Goal: Communication & Community: Answer question/provide support

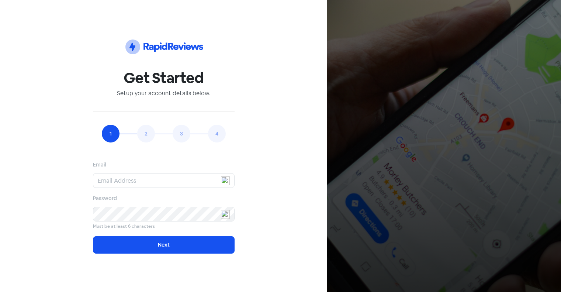
click at [142, 182] on input "email" at bounding box center [164, 180] width 142 height 15
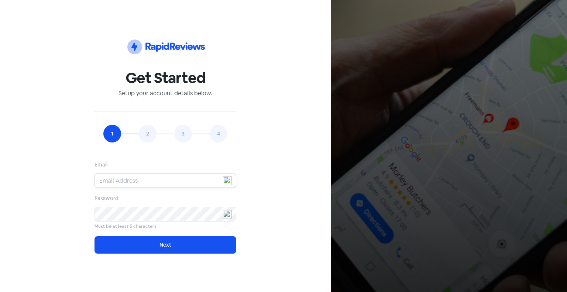
click at [181, 182] on input "email" at bounding box center [165, 180] width 142 height 15
type input "[EMAIL_ADDRESS][DOMAIN_NAME]"
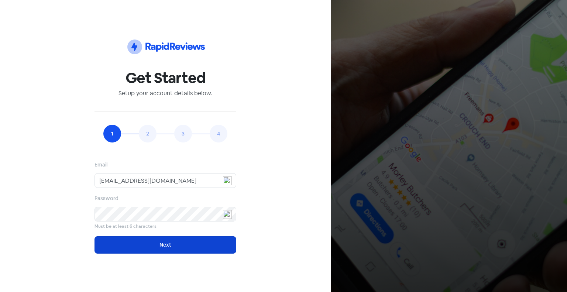
click at [203, 245] on button "Next" at bounding box center [165, 244] width 142 height 17
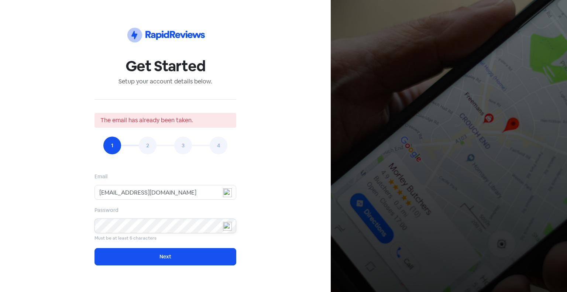
click at [28, 217] on div "Icon For Thunder-circle Get Started Setup your account details below. The email…" at bounding box center [166, 146] width 278 height 256
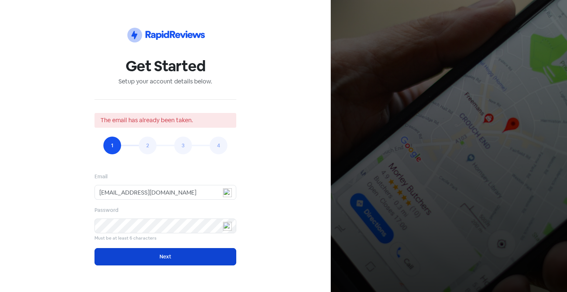
click at [112, 261] on button "Next" at bounding box center [165, 256] width 142 height 17
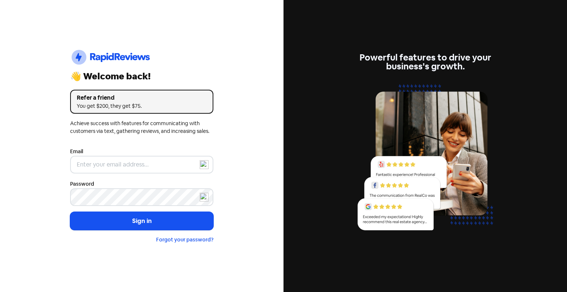
click at [158, 155] on div "Email" at bounding box center [141, 160] width 143 height 27
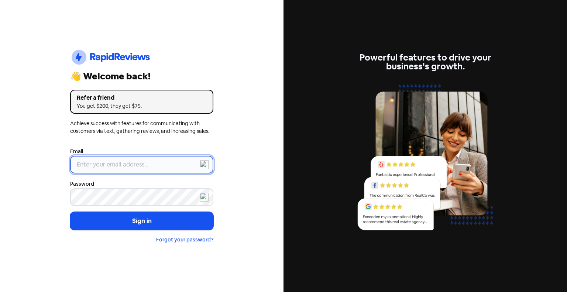
click at [160, 169] on input "email" at bounding box center [141, 165] width 143 height 18
type input "[EMAIL_ADDRESS][DOMAIN_NAME]"
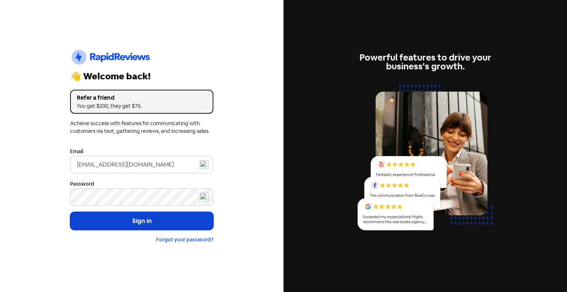
click at [176, 212] on button "Sign in" at bounding box center [141, 221] width 143 height 18
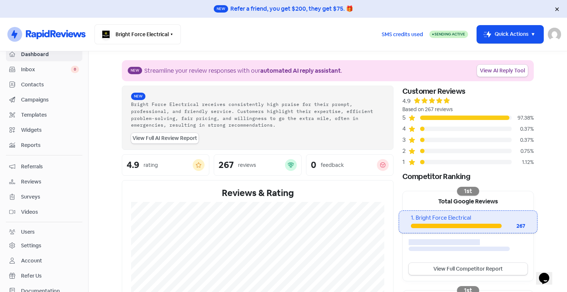
scroll to position [34, 0]
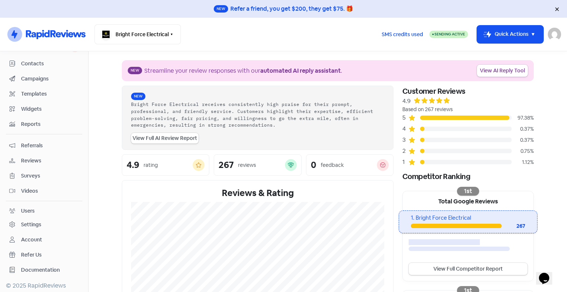
click at [30, 161] on span "Reviews" at bounding box center [50, 161] width 58 height 8
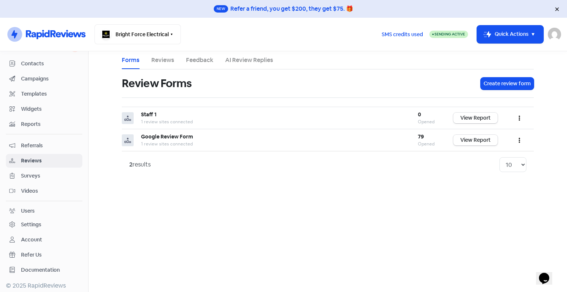
click at [160, 63] on link "Reviews" at bounding box center [162, 60] width 23 height 9
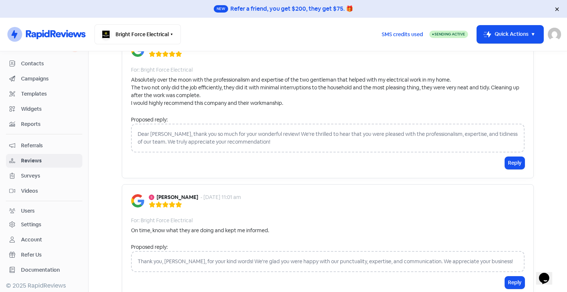
scroll to position [74, 0]
drag, startPoint x: 162, startPoint y: 134, endPoint x: 131, endPoint y: 132, distance: 31.1
click at [131, 132] on div "Dear [PERSON_NAME], thank you so much for your wonderful review! We're thrilled…" at bounding box center [327, 137] width 393 height 29
click at [198, 144] on div "Dear [PERSON_NAME], thank you so much for your wonderful review! We're thrilled…" at bounding box center [327, 137] width 393 height 29
click at [199, 142] on div "Dear [PERSON_NAME], thank you so much for your wonderful review! We're thrilled…" at bounding box center [327, 137] width 393 height 29
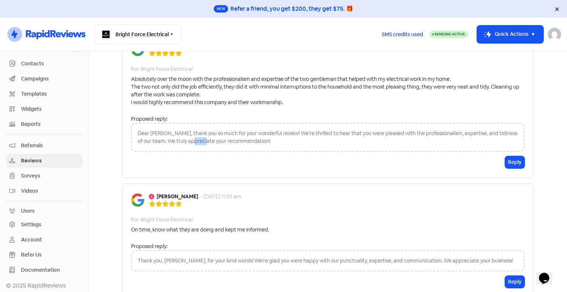
click at [199, 142] on div "Dear [PERSON_NAME], thank you so much for your wonderful review! We're thrilled…" at bounding box center [327, 137] width 393 height 29
click at [308, 140] on div "Dear [PERSON_NAME], thank you so much for your wonderful review! We're thrilled…" at bounding box center [327, 137] width 393 height 29
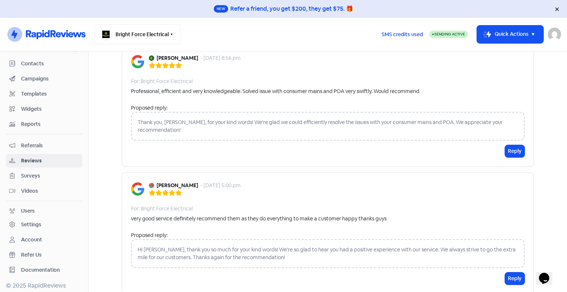
scroll to position [1204, 0]
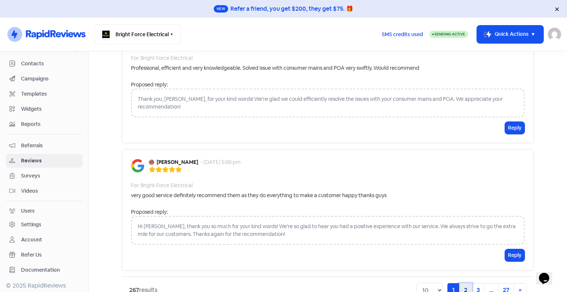
click at [462, 283] on link "2" at bounding box center [465, 290] width 13 height 14
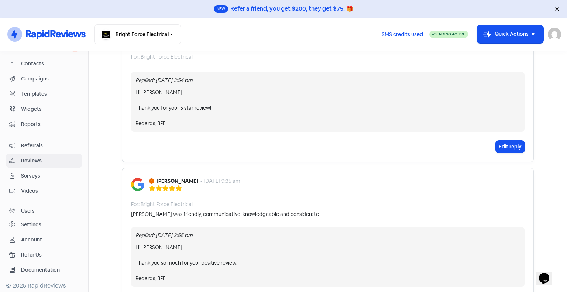
scroll to position [1225, 0]
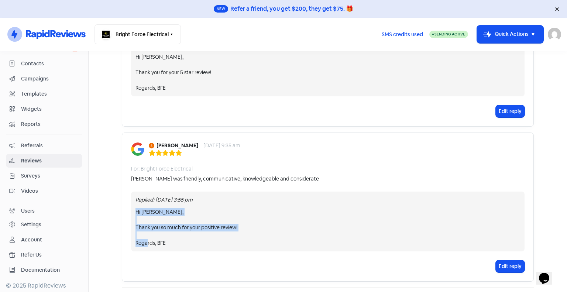
drag, startPoint x: 172, startPoint y: 215, endPoint x: 134, endPoint y: 187, distance: 47.2
click at [135, 208] on div "Hi [PERSON_NAME], Thank you so much for your positive review! Regards, BFE" at bounding box center [327, 227] width 385 height 39
copy div "Hi [PERSON_NAME], Thank you so much for your positive review! Regards, BFE"
click at [314, 135] on div "[PERSON_NAME] - [DATE] 9:35 am For: Bright Force Electrical [PERSON_NAME] was f…" at bounding box center [328, 206] width 412 height 149
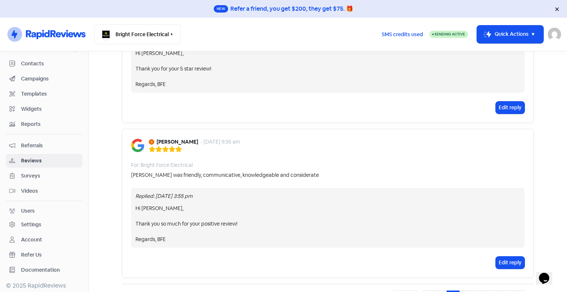
scroll to position [1229, 0]
click at [463, 290] on link "3" at bounding box center [465, 297] width 13 height 14
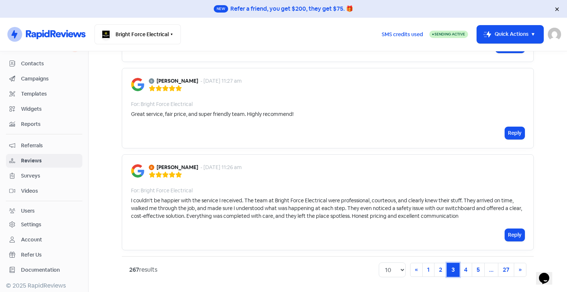
scroll to position [1157, 0]
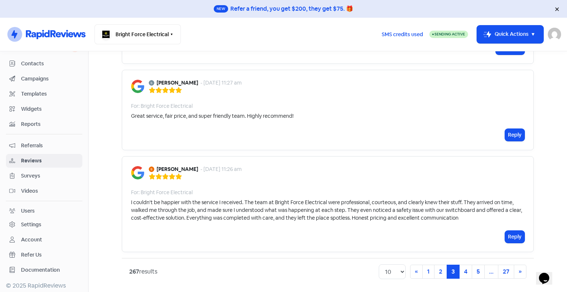
click at [326, 182] on div "[PERSON_NAME] - [DATE] 11:26 am For: Bright Force Electrical I couldn't be happ…" at bounding box center [328, 204] width 412 height 96
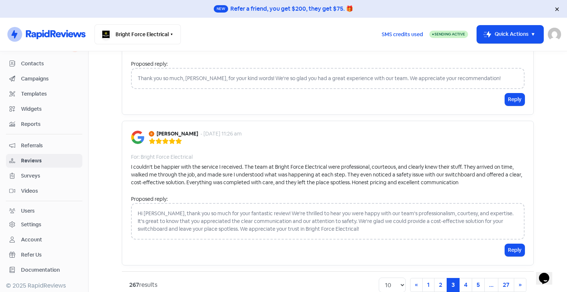
scroll to position [1432, 0]
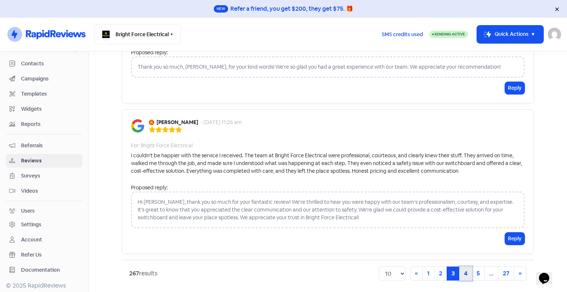
click at [465, 270] on link "4" at bounding box center [465, 273] width 13 height 14
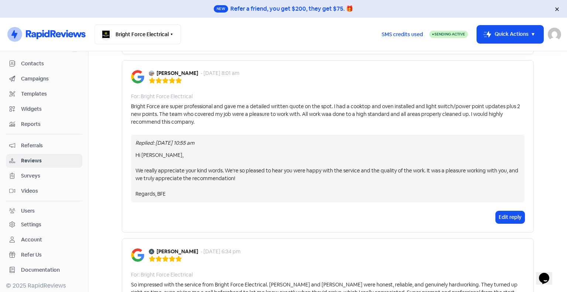
scroll to position [909, 0]
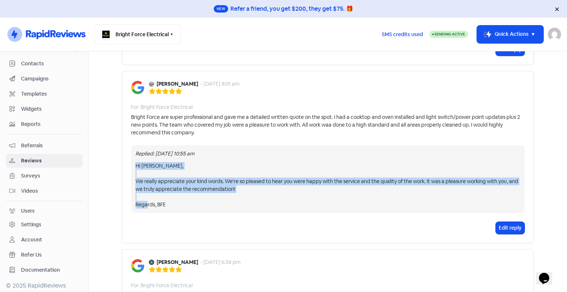
drag, startPoint x: 185, startPoint y: 197, endPoint x: 131, endPoint y: 153, distance: 69.8
click at [131, 153] on div "Replied: [DATE] 10:55 am Hi [PERSON_NAME], We really appreciate your kind words…" at bounding box center [327, 179] width 393 height 68
copy div "Hi [PERSON_NAME], We really appreciate your kind words. We're so pleased to hea…"
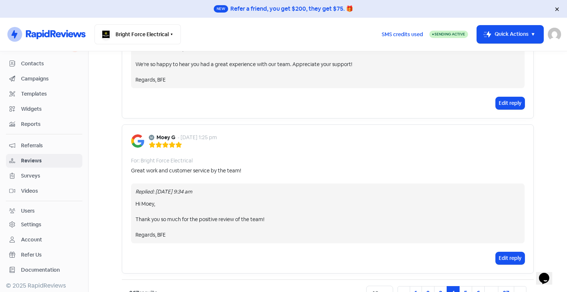
scroll to position [1426, 0]
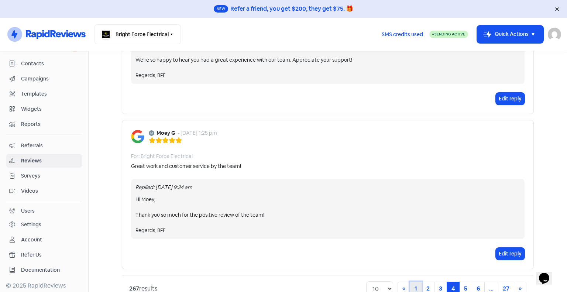
click at [413, 282] on link "1" at bounding box center [416, 289] width 12 height 14
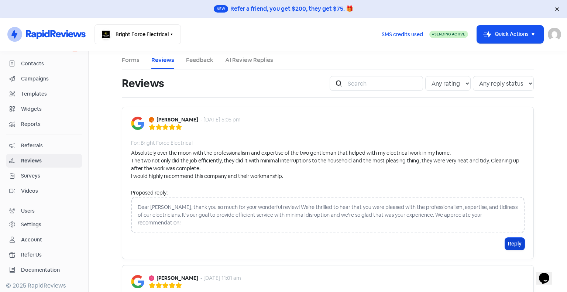
click at [506, 238] on button "Reply" at bounding box center [515, 244] width 20 height 12
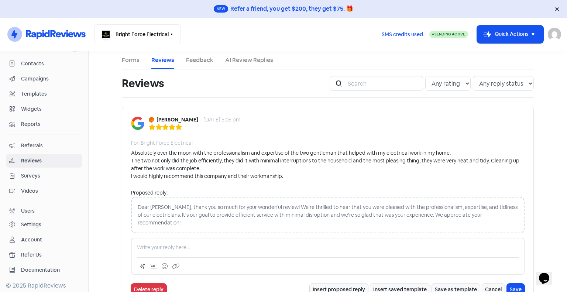
click at [173, 244] on p at bounding box center [328, 248] width 382 height 8
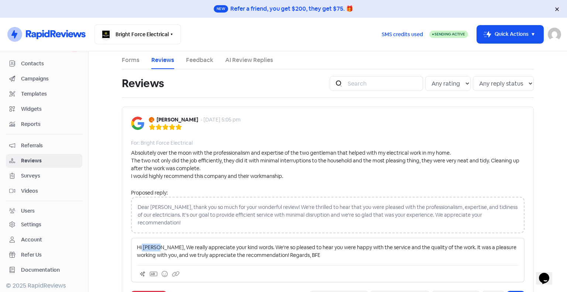
drag, startPoint x: 155, startPoint y: 239, endPoint x: 139, endPoint y: 234, distance: 16.8
click at [139, 238] on div "Hi [PERSON_NAME], We really appreciate your kind words. We're so pleased to hea…" at bounding box center [327, 260] width 393 height 45
click at [140, 244] on p "[PERSON_NAME], We really appreciate your kind words. We're so pleased to hear y…" at bounding box center [328, 252] width 382 height 16
click at [265, 249] on p "Hi [PERSON_NAME], We really appreciate your kind words. We're so pleased to hea…" at bounding box center [328, 252] width 382 height 16
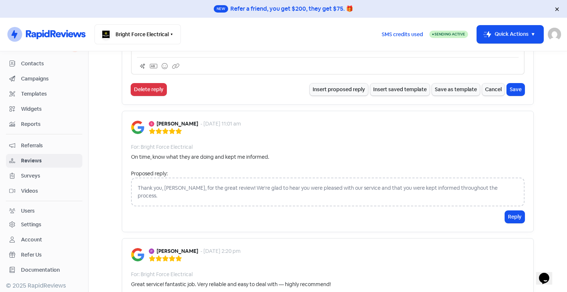
scroll to position [74, 0]
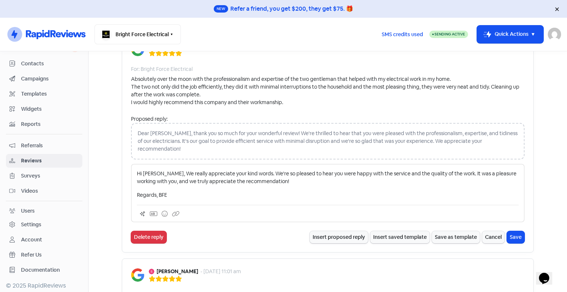
drag, startPoint x: 186, startPoint y: 189, endPoint x: 104, endPoint y: 146, distance: 92.6
click at [104, 146] on main "Forms Reviews Feedback AI Review Replies Reviews Icon For Search Any rating 5 s…" at bounding box center [328, 171] width 478 height 241
copy div "Hi [PERSON_NAME], We really appreciate your kind words. We're so pleased to hea…"
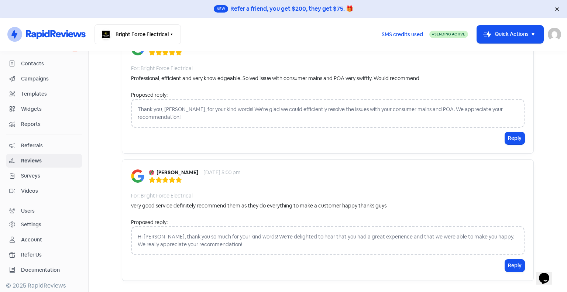
scroll to position [1265, 0]
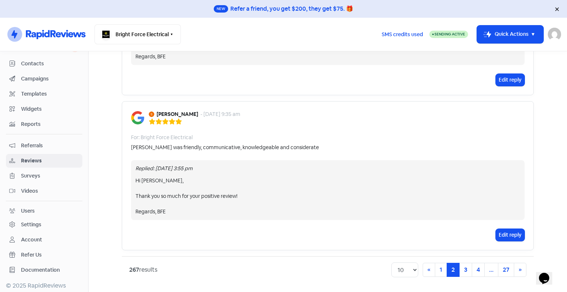
scroll to position [912, 0]
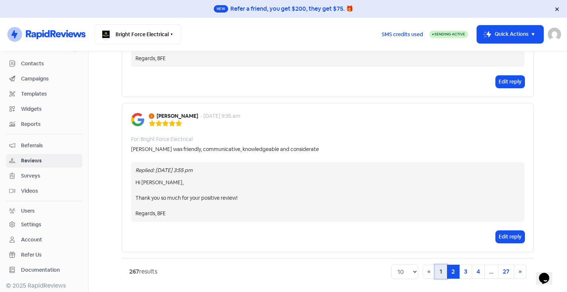
click at [438, 271] on link "1" at bounding box center [441, 272] width 12 height 14
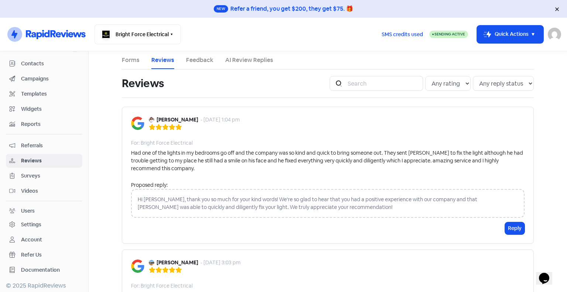
click at [135, 202] on div "Hi [PERSON_NAME], thank you so much for your kind words! We're so glad to hear …" at bounding box center [327, 203] width 393 height 29
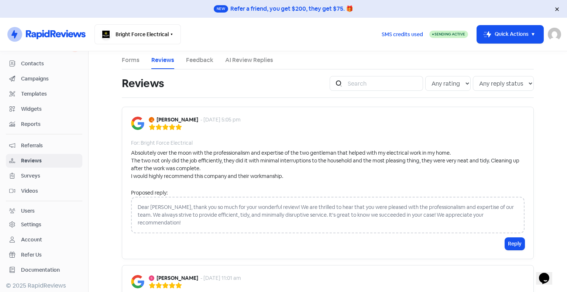
drag, startPoint x: 135, startPoint y: 202, endPoint x: 388, endPoint y: 168, distance: 254.7
click at [388, 168] on div "Absolutely over the moon with the professionalism and expertise of the two gent…" at bounding box center [327, 164] width 393 height 31
click at [514, 238] on button "Reply" at bounding box center [515, 244] width 20 height 12
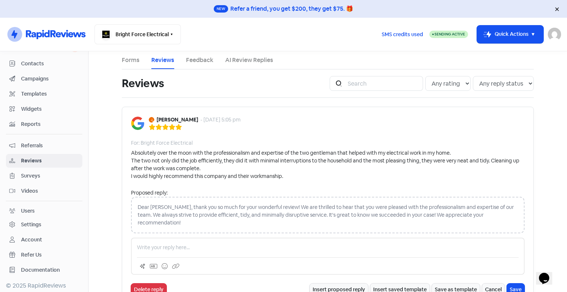
click at [195, 244] on p at bounding box center [328, 248] width 382 height 8
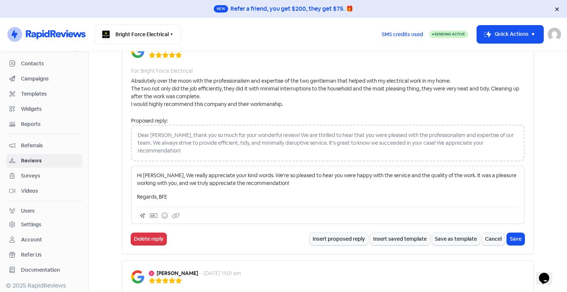
scroll to position [74, 0]
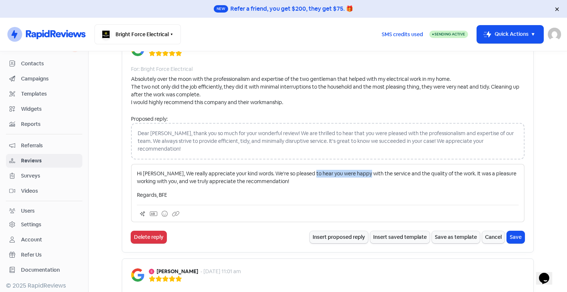
drag, startPoint x: 304, startPoint y: 165, endPoint x: 361, endPoint y: 165, distance: 56.8
click at [361, 170] on p "Hi [PERSON_NAME], We really appreciate your kind words. We're so pleased to hea…" at bounding box center [328, 178] width 382 height 16
click at [359, 172] on p "Hi [PERSON_NAME], We really appreciate your kind words. We're so pleased to hea…" at bounding box center [328, 178] width 382 height 16
drag, startPoint x: 303, startPoint y: 163, endPoint x: 399, endPoint y: 161, distance: 95.6
click at [399, 164] on div "Hi [PERSON_NAME], We really appreciate your kind words. We're so pleased to hea…" at bounding box center [327, 193] width 393 height 58
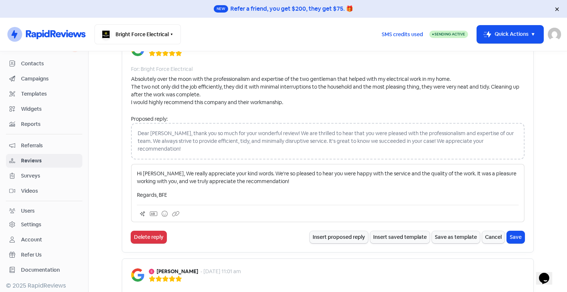
click at [309, 179] on div "Hi [PERSON_NAME], We really appreciate your kind words. We're so pleased to hea…" at bounding box center [328, 184] width 382 height 29
click at [137, 191] on p "Regards, BFE" at bounding box center [328, 195] width 382 height 8
click at [154, 170] on p "Hi [PERSON_NAME], We really appreciate your kind words. We're so pleased to hea…" at bounding box center [328, 178] width 382 height 16
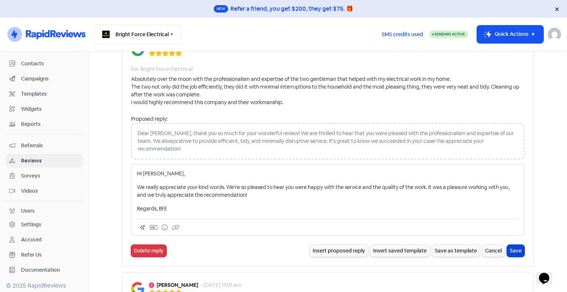
click at [515, 245] on button "Save" at bounding box center [516, 251] width 18 height 12
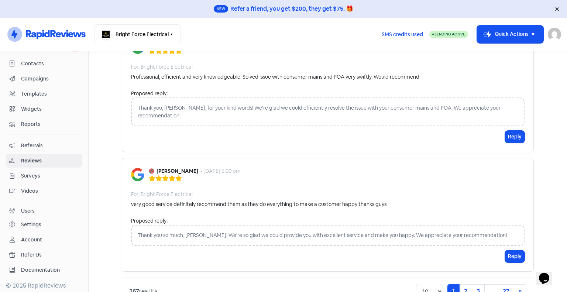
scroll to position [1296, 0]
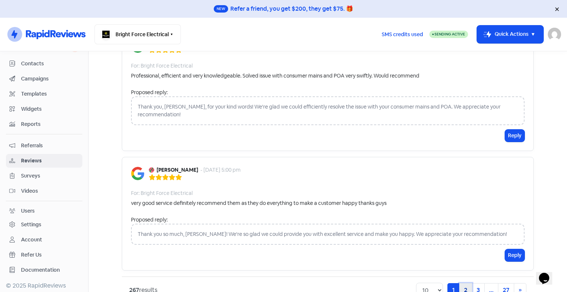
click at [462, 283] on link "2" at bounding box center [465, 290] width 13 height 14
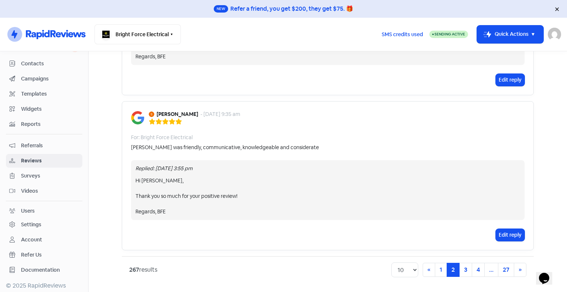
scroll to position [912, 0]
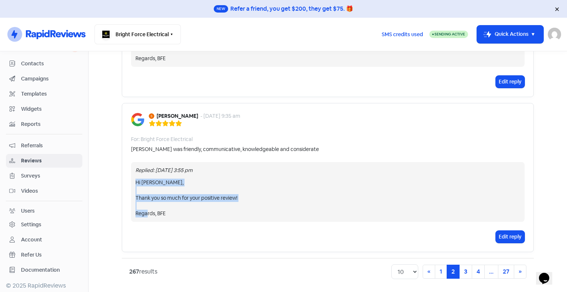
drag, startPoint x: 180, startPoint y: 217, endPoint x: 120, endPoint y: 177, distance: 72.8
click at [122, 177] on div "[PERSON_NAME] - [DATE] 9:35 am For: Bright Force Electrical [PERSON_NAME] was f…" at bounding box center [328, 177] width 412 height 149
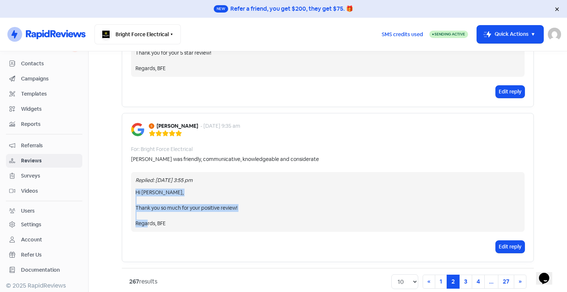
copy div "Hi [PERSON_NAME], Thank you so much for your positive review! Regards, BFE"
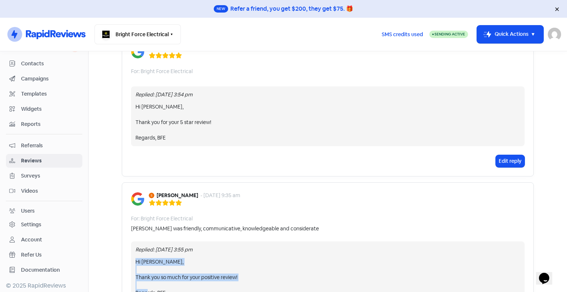
scroll to position [1126, 0]
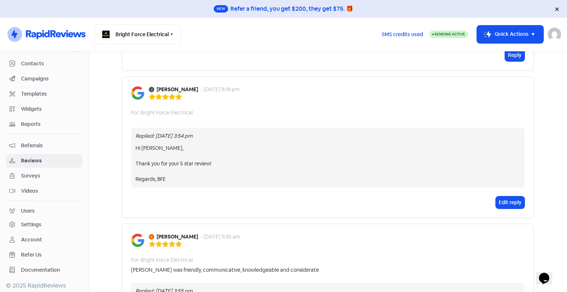
click at [355, 196] on div "Edit reply" at bounding box center [327, 202] width 393 height 12
drag, startPoint x: 176, startPoint y: 167, endPoint x: 126, endPoint y: 137, distance: 58.1
click at [126, 137] on div "[PERSON_NAME] - [DATE] 8:18 pm For: Bright Force Electrical Replied: [DATE] 3:5…" at bounding box center [328, 146] width 412 height 141
copy div "Hi [PERSON_NAME], Thank you for your 5 star review! Regards, BFE"
click at [347, 178] on div "[PERSON_NAME] - [DATE] 8:18 pm For: Bright Force Electrical Replied: [DATE] 3:5…" at bounding box center [328, 146] width 412 height 141
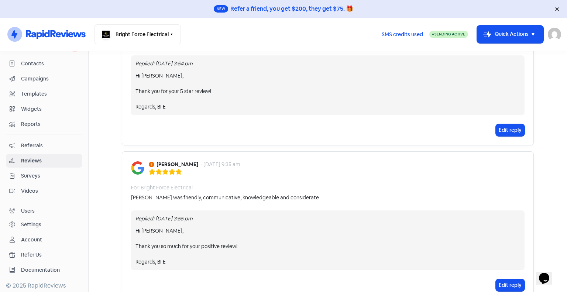
scroll to position [1237, 0]
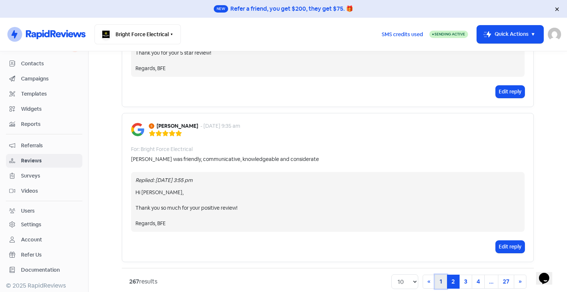
click at [440, 275] on link "1" at bounding box center [441, 282] width 12 height 14
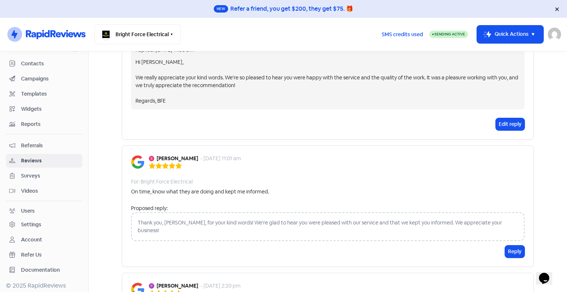
scroll to position [148, 0]
click at [513, 245] on button "Reply" at bounding box center [515, 251] width 20 height 12
click at [158, 251] on p at bounding box center [328, 255] width 382 height 8
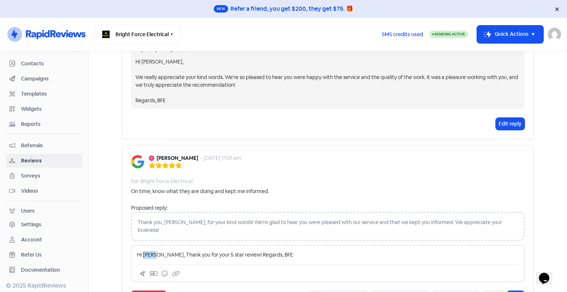
drag, startPoint x: 152, startPoint y: 245, endPoint x: 140, endPoint y: 243, distance: 12.3
click at [140, 251] on p "Hi [PERSON_NAME], Thank you for your 5 star review! Regards, BFE" at bounding box center [328, 255] width 382 height 8
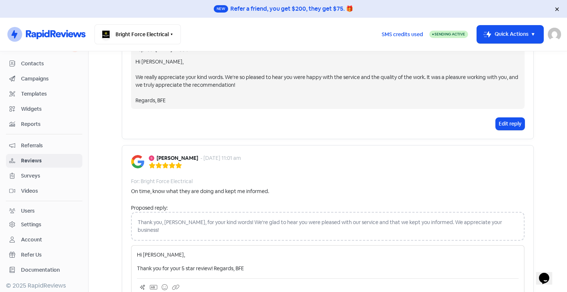
click at [137, 265] on p "Thank you for your 5 star review! Regards, BFE" at bounding box center [328, 269] width 382 height 8
click at [211, 265] on p "Thank you for your 5 star review! Regards, BFE" at bounding box center [328, 269] width 382 height 8
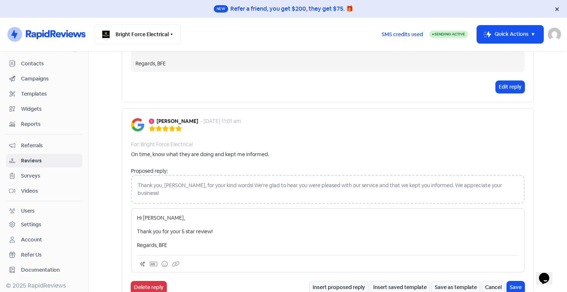
click at [133, 223] on div "Hi [PERSON_NAME], Thank you for your 5 star review! Regards, BFE" at bounding box center [327, 240] width 393 height 64
click at [137, 228] on p "Thank you for your 5 star review!" at bounding box center [328, 232] width 382 height 8
click at [520, 281] on button "Save" at bounding box center [516, 287] width 18 height 12
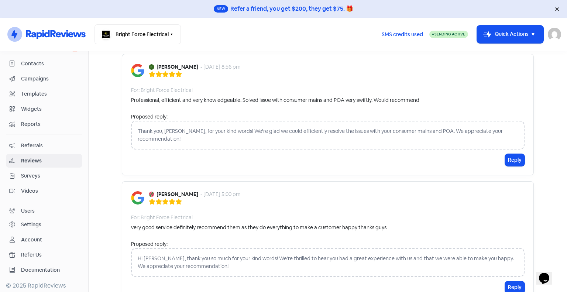
scroll to position [1316, 0]
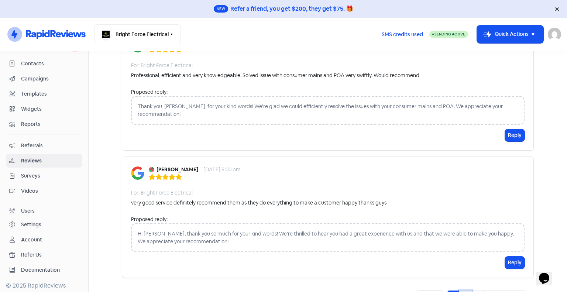
click at [468, 290] on link "2" at bounding box center [465, 297] width 13 height 14
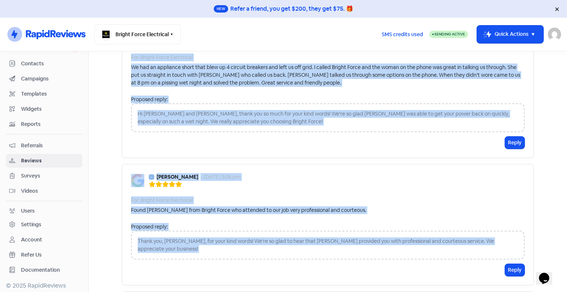
scroll to position [1229, 0]
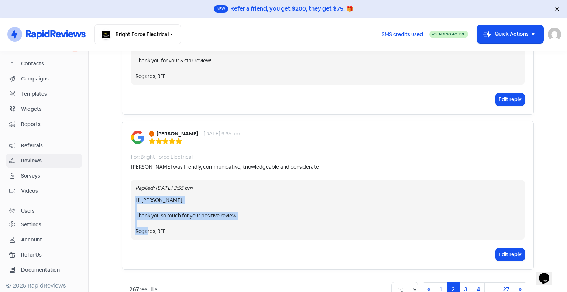
drag, startPoint x: 172, startPoint y: 214, endPoint x: 126, endPoint y: 181, distance: 56.5
click at [126, 181] on div "[PERSON_NAME] - [DATE] 9:35 am For: Bright Force Electrical [PERSON_NAME] was f…" at bounding box center [328, 195] width 412 height 149
copy div "Hi [PERSON_NAME], Thank you so much for your positive review! Regards, BFE"
click at [242, 248] on div "Edit reply" at bounding box center [327, 254] width 393 height 12
click at [444, 282] on link "1" at bounding box center [441, 289] width 12 height 14
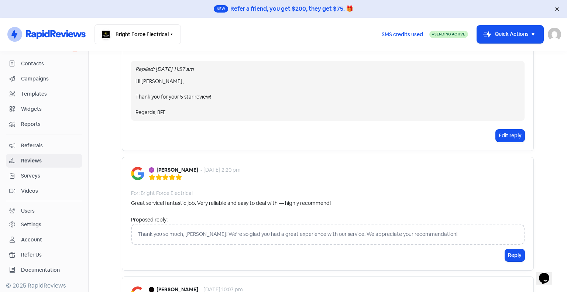
scroll to position [295, 0]
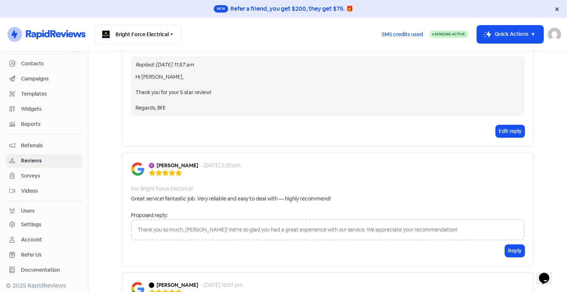
click at [185, 233] on div "Thank you so much, [PERSON_NAME]! We're so glad you had a great experience with…" at bounding box center [327, 229] width 393 height 21
click at [178, 230] on div "Thank you so much, [PERSON_NAME]! We're so glad you had a great experience with…" at bounding box center [327, 229] width 393 height 21
click at [513, 249] on button "Reply" at bounding box center [515, 251] width 20 height 12
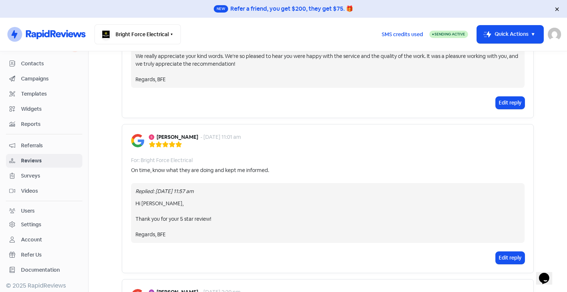
scroll to position [185, 0]
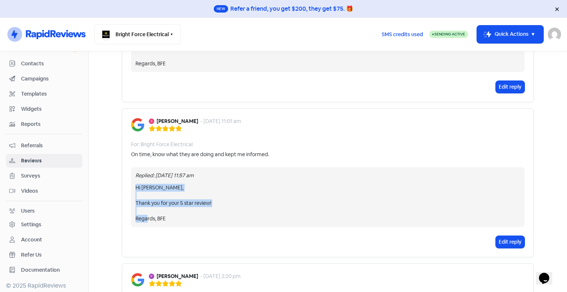
drag, startPoint x: 181, startPoint y: 221, endPoint x: 120, endPoint y: 182, distance: 73.2
click at [122, 182] on div "[PERSON_NAME] - [DATE] 11:01 am For: Bright Force Electrical On time, know what…" at bounding box center [328, 182] width 412 height 149
copy div "Hi [PERSON_NAME], Thank you for your 5 star review! Regards, BFE"
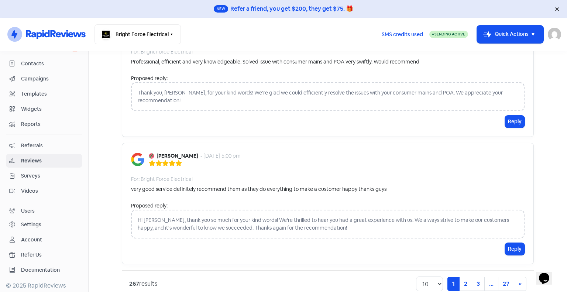
scroll to position [1329, 0]
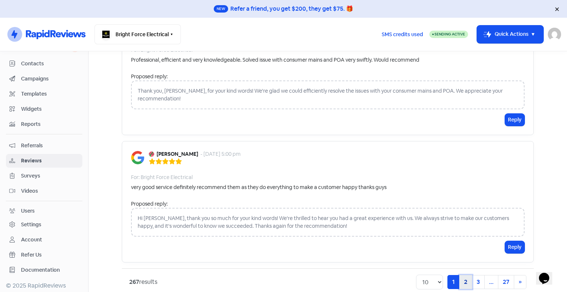
click at [467, 275] on link "2" at bounding box center [465, 282] width 13 height 14
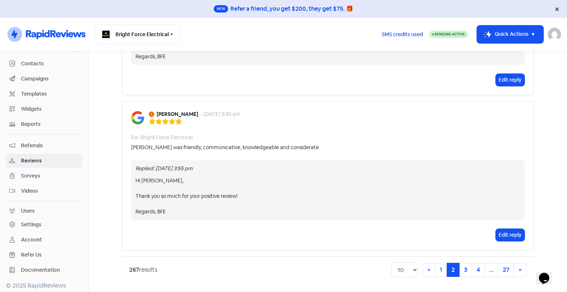
scroll to position [912, 0]
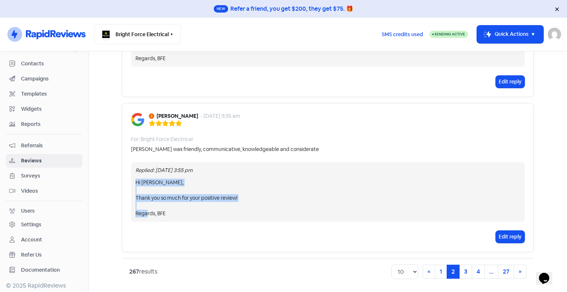
drag, startPoint x: 164, startPoint y: 214, endPoint x: 122, endPoint y: 181, distance: 53.8
click at [122, 181] on div "[PERSON_NAME] - [DATE] 9:35 am For: Bright Force Electrical [PERSON_NAME] was f…" at bounding box center [328, 177] width 412 height 149
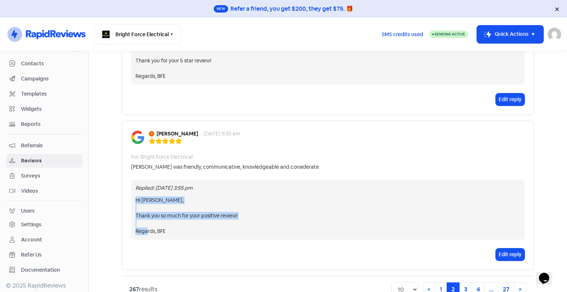
copy div "Hi [PERSON_NAME], Thank you so much for your positive review! Regards, BFE"
click at [441, 282] on link "1" at bounding box center [441, 289] width 12 height 14
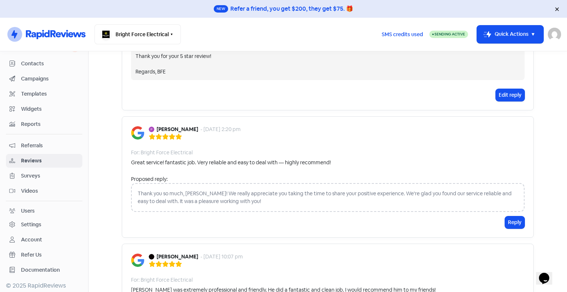
scroll to position [332, 0]
click at [517, 220] on button "Reply" at bounding box center [515, 222] width 20 height 12
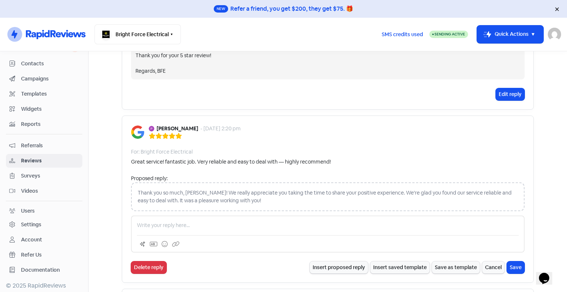
click at [207, 224] on p at bounding box center [328, 225] width 382 height 8
drag, startPoint x: 156, startPoint y: 224, endPoint x: 141, endPoint y: 222, distance: 15.3
click at [141, 222] on p "Hi [PERSON_NAME], Thank you so much for your positive review! Regards, BFE" at bounding box center [328, 225] width 382 height 8
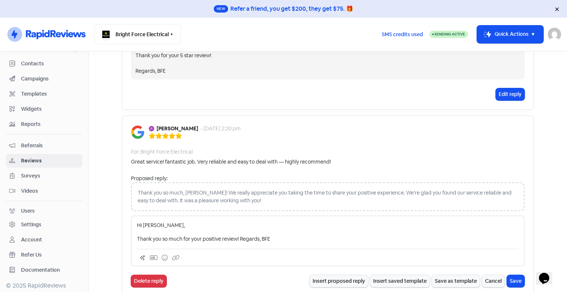
click at [239, 237] on p "Thank you so much for your positive review! Regards, BFE" at bounding box center [328, 239] width 382 height 8
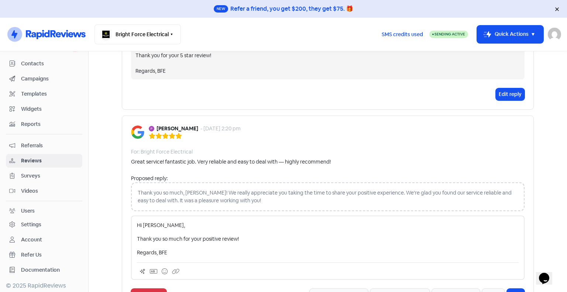
click at [137, 237] on p "Thank you so much for your positive review!" at bounding box center [328, 239] width 382 height 8
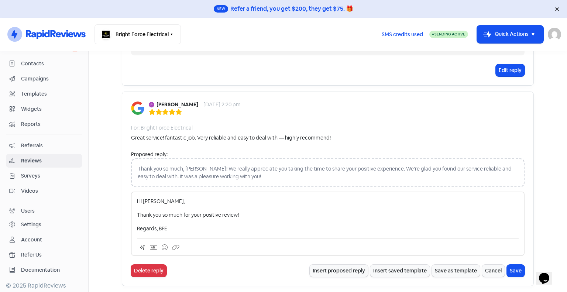
scroll to position [369, 0]
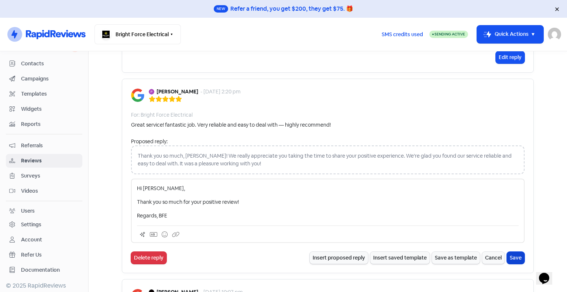
click at [512, 254] on button "Save" at bounding box center [516, 258] width 18 height 12
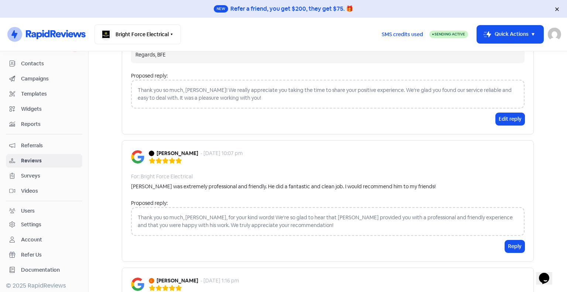
scroll to position [517, 0]
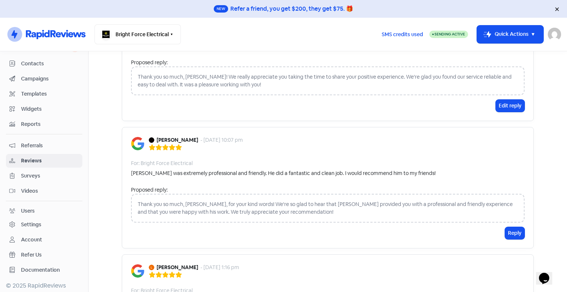
click at [218, 207] on div "Thank you so much, [PERSON_NAME], for your kind words! We're so glad to hear th…" at bounding box center [327, 208] width 393 height 29
click at [156, 207] on div "Thank you so much, [PERSON_NAME], for your kind words! We're so glad to hear th…" at bounding box center [327, 208] width 393 height 29
click at [140, 202] on div "Thank you so much, [PERSON_NAME], for your kind words! We're so glad to hear th…" at bounding box center [327, 208] width 393 height 29
click at [514, 232] on button "Reply" at bounding box center [515, 233] width 20 height 12
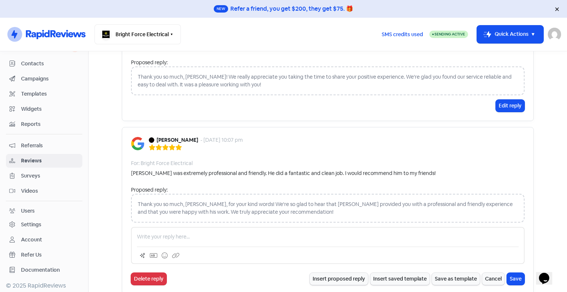
click at [226, 198] on div "Thank you so much, [PERSON_NAME], for your kind words! We're so glad to hear th…" at bounding box center [327, 208] width 393 height 29
click at [194, 231] on div at bounding box center [327, 245] width 393 height 37
click at [185, 237] on p at bounding box center [328, 237] width 382 height 8
drag, startPoint x: 154, startPoint y: 234, endPoint x: 141, endPoint y: 230, distance: 13.9
click at [141, 230] on div "Hi [PERSON_NAME], Thank you so much for your positive review! Regards, BFE" at bounding box center [327, 245] width 393 height 37
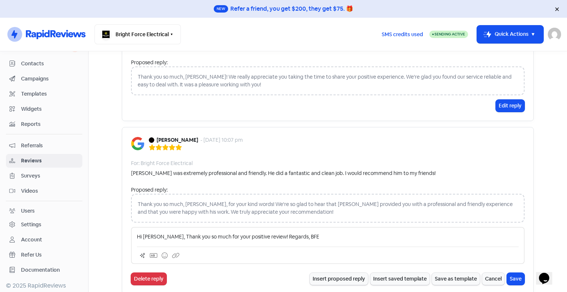
click at [162, 235] on p "Hi [PERSON_NAME], Thank you so much for your positive review! Regards, BFE" at bounding box center [328, 237] width 382 height 8
click at [161, 235] on p "Hi [PERSON_NAME], Thank you so much for your positive review! Regards, BFE" at bounding box center [328, 237] width 382 height 8
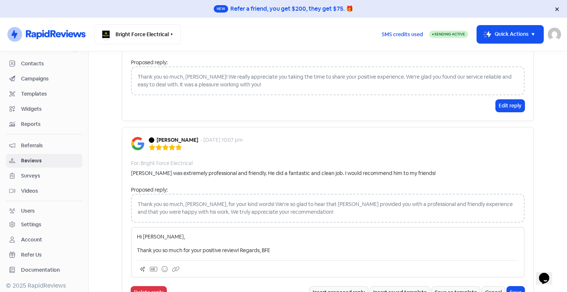
click at [239, 250] on p "Thank you so much for your positive review! Regards, BFE" at bounding box center [328, 251] width 382 height 8
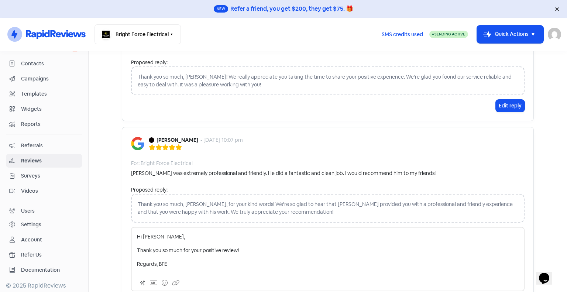
click at [137, 249] on p "Thank you so much for your positive review!" at bounding box center [328, 251] width 382 height 8
click at [219, 254] on div "Hi [PERSON_NAME], Thank you so much for your positive review! Regards, BFE" at bounding box center [328, 250] width 382 height 35
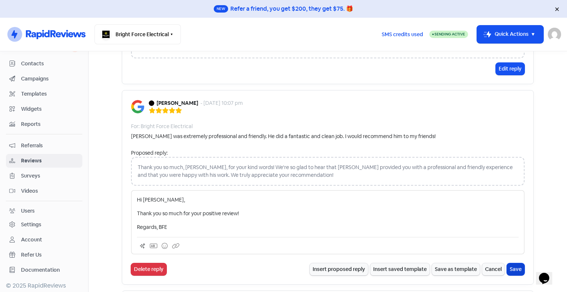
click at [515, 271] on button "Save" at bounding box center [516, 269] width 18 height 12
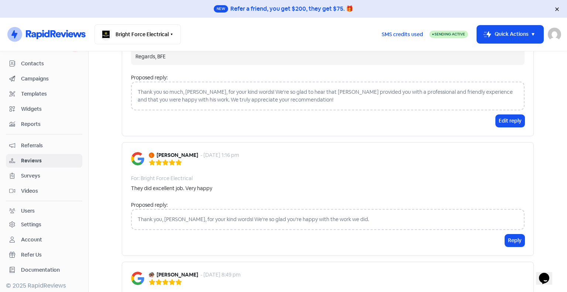
scroll to position [701, 0]
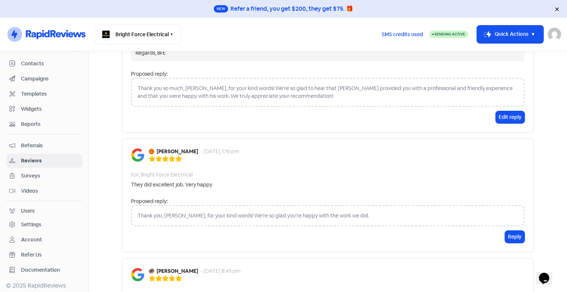
click at [141, 214] on div "Thank you, [PERSON_NAME], for your kind words! We're so glad you're happy with …" at bounding box center [327, 215] width 393 height 21
click at [144, 211] on div "Thank you, [PERSON_NAME], for your kind words! We're so glad you're happy with …" at bounding box center [327, 215] width 393 height 21
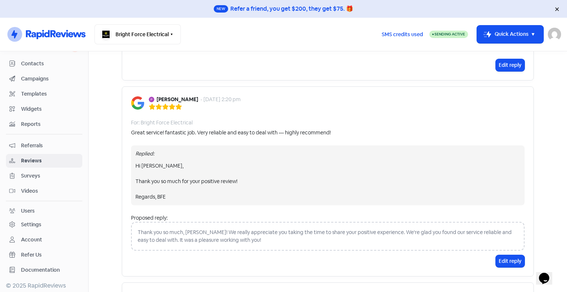
scroll to position [295, 0]
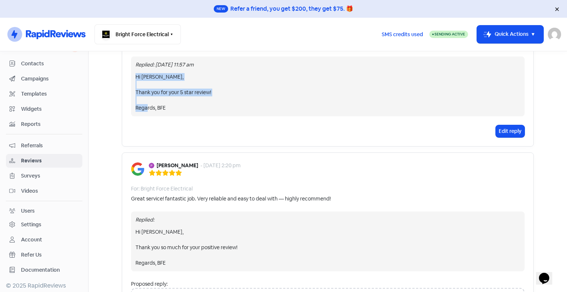
drag, startPoint x: 167, startPoint y: 109, endPoint x: 128, endPoint y: 78, distance: 49.9
click at [131, 78] on div "Replied: [DATE] 11:57 am Hi [PERSON_NAME], Thank you for your 5 star review! Re…" at bounding box center [327, 86] width 393 height 60
copy div "Hi [PERSON_NAME], Thank you for your 5 star review! Regards, BFE"
click at [264, 142] on div "[PERSON_NAME] - [DATE] 11:01 am For: Bright Force Electrical On time, know what…" at bounding box center [328, 71] width 412 height 149
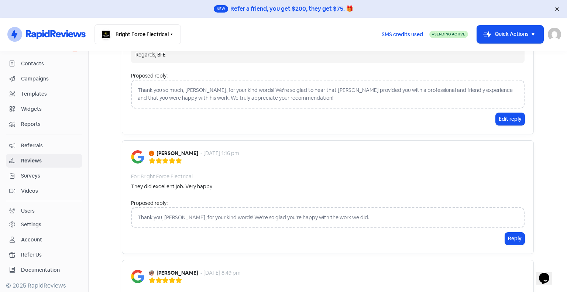
scroll to position [701, 0]
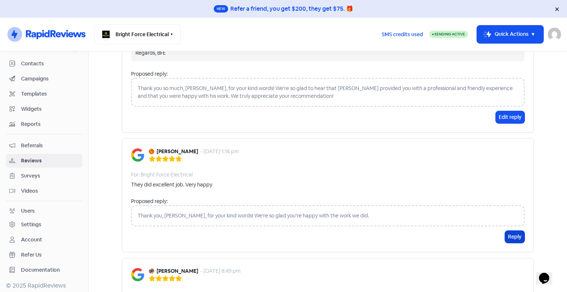
click at [509, 238] on button "Reply" at bounding box center [515, 237] width 20 height 12
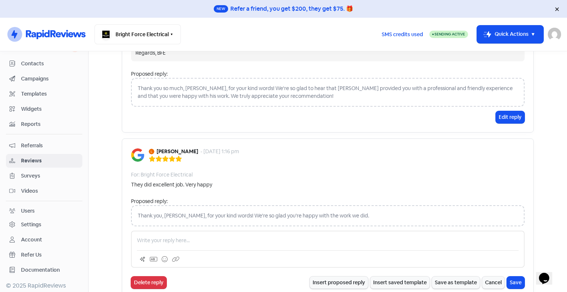
click at [240, 237] on p at bounding box center [328, 241] width 382 height 8
drag, startPoint x: 154, startPoint y: 237, endPoint x: 141, endPoint y: 234, distance: 13.2
click at [141, 237] on p "Hi [PERSON_NAME], Thank you for your 5 star review! Regards, BFE" at bounding box center [328, 241] width 382 height 8
click at [238, 238] on p "Hi [PERSON_NAME], Thank you for your 5 star review! Regards, BFE" at bounding box center [328, 241] width 382 height 8
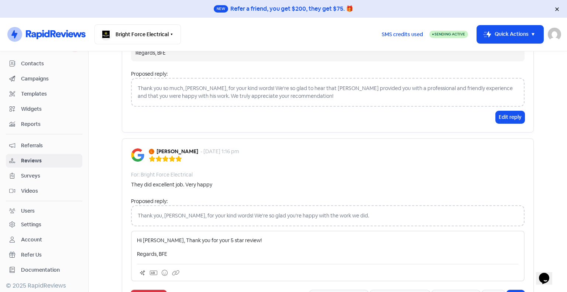
click at [161, 238] on p "Hi [PERSON_NAME], Thank you for your 5 star review!" at bounding box center [328, 241] width 382 height 8
click at [132, 252] on div "Hi [PERSON_NAME], Thank you for your 5 star review! Regards, BFE" at bounding box center [327, 263] width 393 height 64
click at [159, 252] on p "Thank you for your 5 star review!" at bounding box center [328, 254] width 382 height 8
click at [290, 251] on p "Thank you for your king words and for your 5 star review!" at bounding box center [328, 254] width 382 height 8
click at [235, 250] on p "Thank you for your king words and for your 5 star review!" at bounding box center [328, 254] width 382 height 8
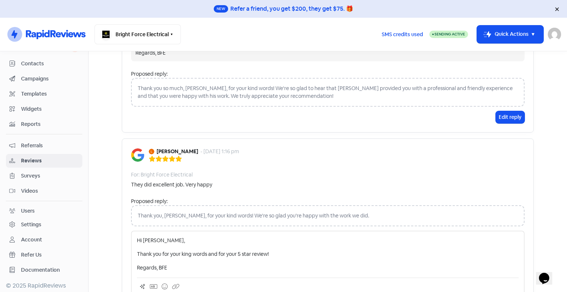
click at [267, 252] on p "Thank you for your king words and for your 5 star review!" at bounding box center [328, 254] width 382 height 8
drag, startPoint x: 278, startPoint y: 254, endPoint x: 159, endPoint y: 249, distance: 118.2
click at [159, 250] on p "Thank you for your king words and for your 5 star review!" at bounding box center [328, 254] width 382 height 8
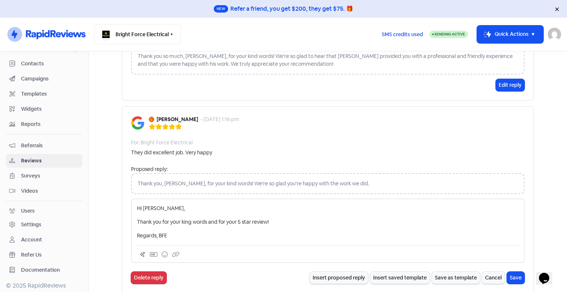
scroll to position [738, 0]
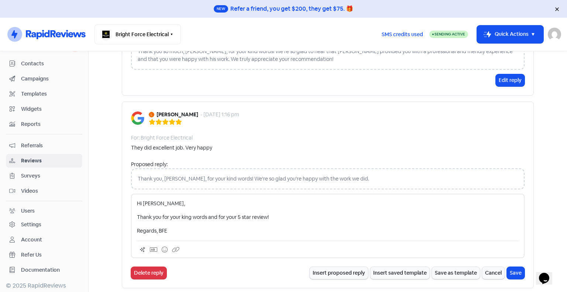
click at [258, 217] on p "Thank you for your king words and for your 5 star review!" at bounding box center [328, 217] width 382 height 8
drag, startPoint x: 279, startPoint y: 217, endPoint x: 236, endPoint y: 215, distance: 42.8
click at [236, 215] on p "Thank you for your king words and for your 5 star review!" at bounding box center [328, 217] width 382 height 8
click at [227, 215] on p "Thank you for your king words and for your 5 star review!" at bounding box center [328, 217] width 382 height 8
click at [189, 218] on p "Thank you for your king words and for your 5 star review!" at bounding box center [328, 217] width 382 height 8
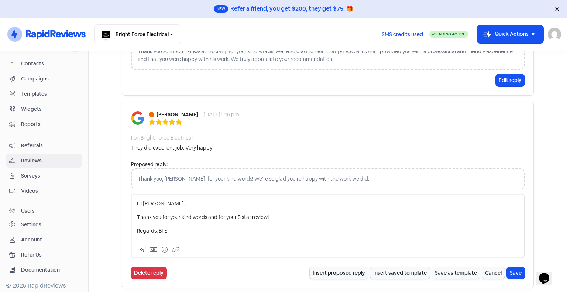
click at [161, 216] on p "Thank you for your kind words and for your 5 star review!" at bounding box center [328, 217] width 382 height 8
click at [159, 215] on p "Thank you for your kind words and for your 5 star review!" at bounding box center [328, 217] width 382 height 8
click at [267, 220] on div "Hi [PERSON_NAME], Thank you so much for your kind words and for your 5 star rev…" at bounding box center [328, 217] width 382 height 35
click at [297, 221] on div "Hi [PERSON_NAME], Thank you so much for your kind words and for your 5 star rev…" at bounding box center [328, 217] width 382 height 35
click at [300, 218] on p "Thank you so much for your kind words and for your 5 star review!" at bounding box center [328, 217] width 382 height 8
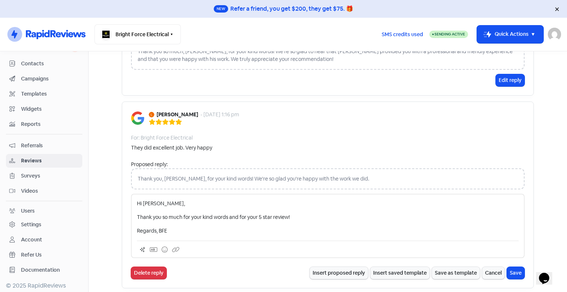
drag, startPoint x: 306, startPoint y: 215, endPoint x: 226, endPoint y: 211, distance: 79.8
click at [226, 211] on div "Hi [PERSON_NAME], Thank you so much for your kind words and for your 5 star rev…" at bounding box center [328, 217] width 382 height 35
click at [300, 220] on div "Hi [PERSON_NAME], Thank you so much for your kind words! Regards, BFE" at bounding box center [328, 217] width 382 height 35
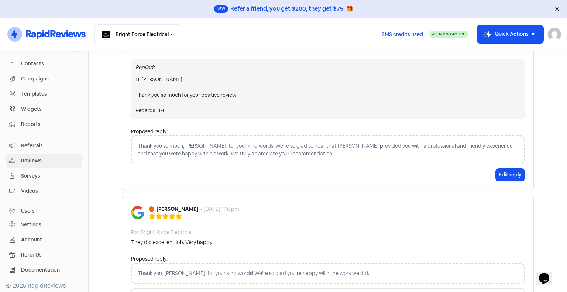
scroll to position [554, 0]
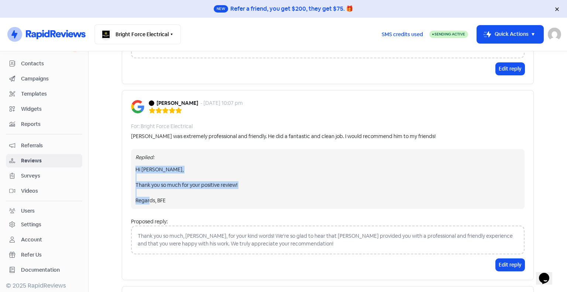
drag, startPoint x: 182, startPoint y: 205, endPoint x: 122, endPoint y: 166, distance: 71.0
click at [122, 166] on div "[PERSON_NAME] - [DATE] 10:07 pm For: Bright Force Electrical Kaan was extremely…" at bounding box center [328, 185] width 412 height 190
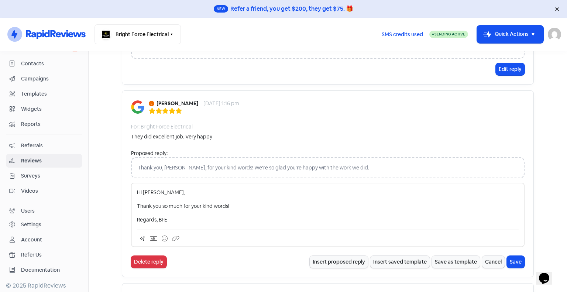
scroll to position [812, 0]
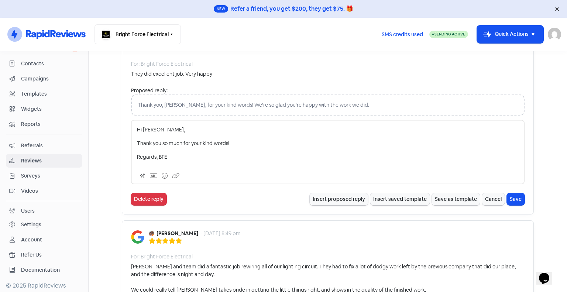
click at [224, 158] on p "Regards, BFE" at bounding box center [328, 157] width 382 height 8
click at [259, 140] on p "Thank you so much for your kind words!" at bounding box center [328, 144] width 382 height 8
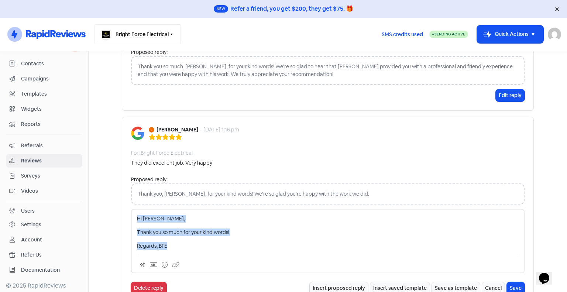
drag, startPoint x: 203, startPoint y: 83, endPoint x: 108, endPoint y: 42, distance: 103.7
click at [108, 42] on div "New Refer a friend, you get $200, they get $75. 🎁 Icon For Thunder-circle Brigh…" at bounding box center [283, 146] width 567 height 292
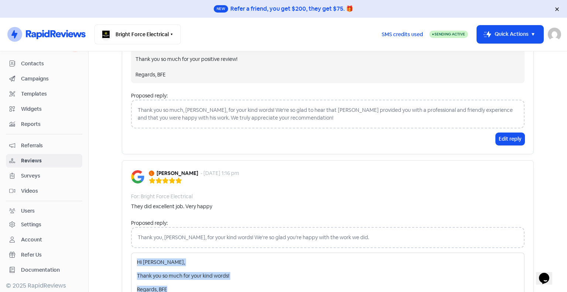
click at [258, 277] on p "Thank you so much for your kind words!" at bounding box center [328, 276] width 382 height 8
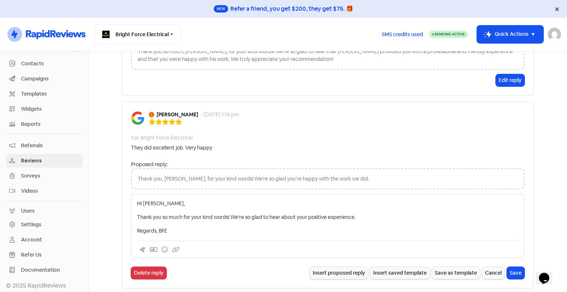
scroll to position [753, 0]
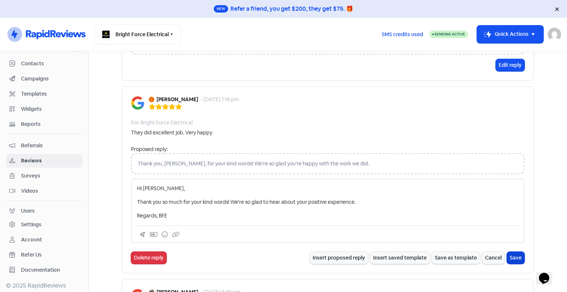
click at [517, 257] on button "Save" at bounding box center [516, 258] width 18 height 12
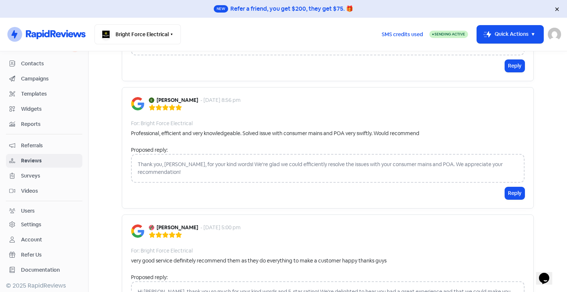
scroll to position [1490, 0]
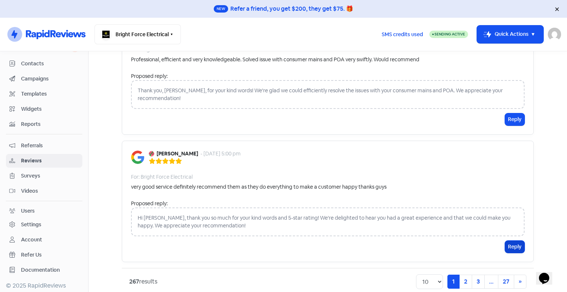
click at [509, 241] on button "Reply" at bounding box center [515, 247] width 20 height 12
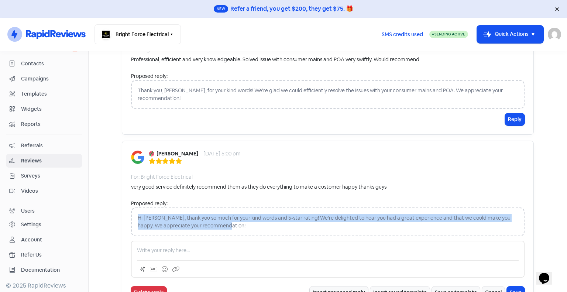
drag, startPoint x: 220, startPoint y: 217, endPoint x: 124, endPoint y: 207, distance: 96.8
click at [124, 207] on div "[PERSON_NAME] - [DATE] 5:00 pm For: Bright Force Electrical very good service d…" at bounding box center [328, 224] width 412 height 167
copy div "Hi [PERSON_NAME], thank you so much for your kind words and 5-star rating! We'r…"
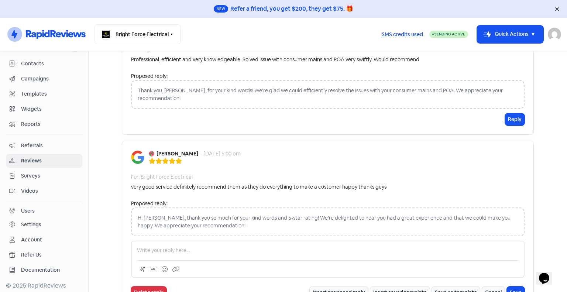
click at [162, 247] on p at bounding box center [328, 251] width 382 height 8
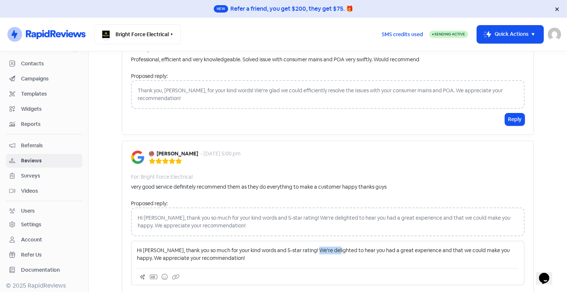
drag, startPoint x: 336, startPoint y: 239, endPoint x: 314, endPoint y: 238, distance: 21.8
click at [314, 247] on p "Hi [PERSON_NAME], thank you so much for your kind words and 5-star rating! We'r…" at bounding box center [328, 255] width 382 height 16
drag, startPoint x: 384, startPoint y: 240, endPoint x: 347, endPoint y: 235, distance: 36.9
click at [347, 247] on p "Hi [PERSON_NAME], thank you so much for your kind words and 5-star rating! We'r…" at bounding box center [328, 255] width 382 height 16
drag, startPoint x: 506, startPoint y: 238, endPoint x: 419, endPoint y: 237, distance: 86.7
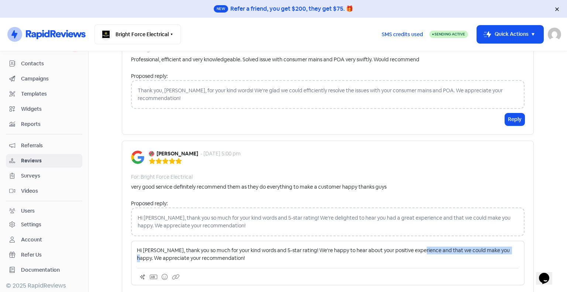
click at [419, 247] on p "Hi [PERSON_NAME], thank you so much for your kind words and 5-star rating! We'r…" at bounding box center [328, 255] width 382 height 16
click at [432, 247] on p "Hi [PERSON_NAME], thank you so much for your kind words and 5-star rating! We'r…" at bounding box center [328, 255] width 382 height 16
drag, startPoint x: 515, startPoint y: 239, endPoint x: 422, endPoint y: 236, distance: 93.4
click at [422, 247] on p "Hi [PERSON_NAME], thank you so much for your kind words and 5-star rating! We'r…" at bounding box center [328, 255] width 382 height 16
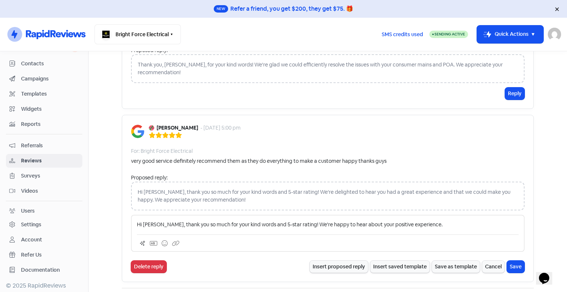
scroll to position [1498, 0]
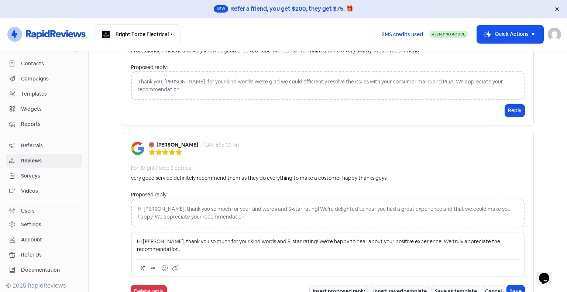
click at [164, 238] on p "Hi [PERSON_NAME], thank you so much for your kind words and 5-star rating! We'r…" at bounding box center [328, 246] width 382 height 16
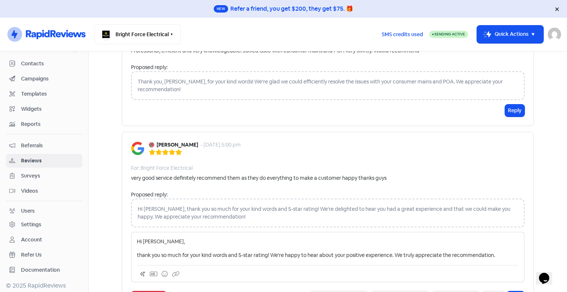
click at [137, 251] on p "thank you so much for your kind words and 5-star rating! We're happy to hear ab…" at bounding box center [328, 255] width 382 height 8
drag, startPoint x: 397, startPoint y: 246, endPoint x: 392, endPoint y: 237, distance: 9.8
click at [392, 238] on div "Hi [PERSON_NAME], Thank you so much for your kind words and 5-star rating! We'r…" at bounding box center [328, 248] width 382 height 21
click at [393, 251] on p "Thank you so much for your kind words and 5-star rating! We're happy to hear ab…" at bounding box center [328, 255] width 382 height 8
click at [514, 251] on p "Thank you so much for your kind words and 5-star rating! We're happy to hear ab…" at bounding box center [328, 255] width 382 height 8
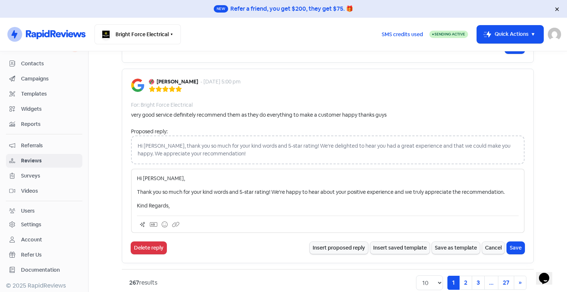
scroll to position [1562, 0]
drag, startPoint x: 165, startPoint y: 194, endPoint x: 124, endPoint y: 190, distance: 40.8
click at [124, 190] on div "[PERSON_NAME] - [DATE] 5:00 pm For: Bright Force Electrical very good service d…" at bounding box center [328, 165] width 412 height 194
click at [506, 187] on p "Thank you so much for your kind words and 5-star rating! We're happy to hear ab…" at bounding box center [328, 191] width 382 height 8
click at [512, 241] on button "Save" at bounding box center [516, 247] width 18 height 12
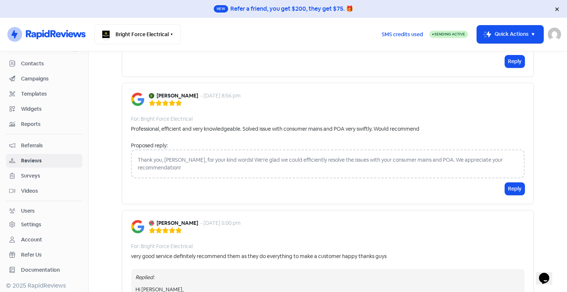
scroll to position [1411, 0]
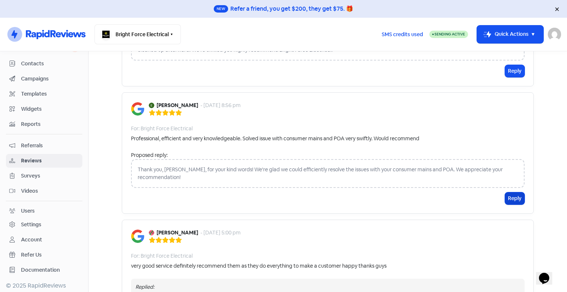
click at [507, 192] on button "Reply" at bounding box center [515, 198] width 20 height 12
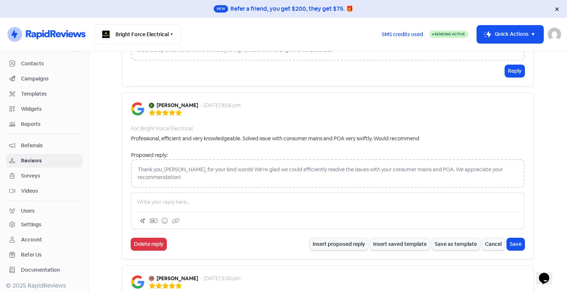
click at [210, 198] on p at bounding box center [328, 202] width 382 height 8
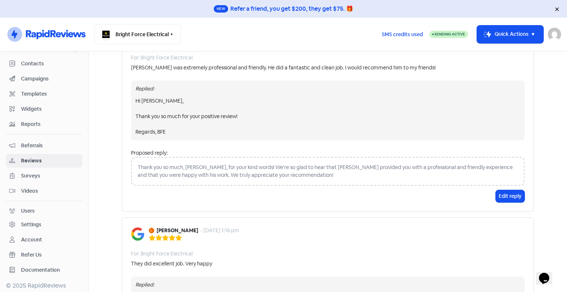
scroll to position [599, 0]
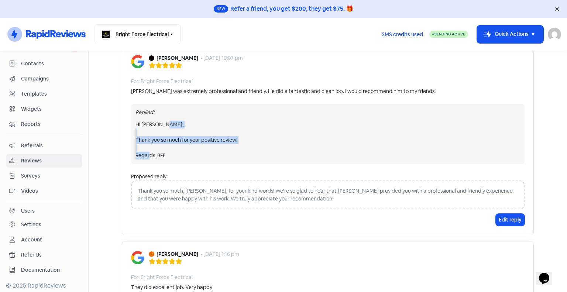
drag, startPoint x: 185, startPoint y: 159, endPoint x: 132, endPoint y: 135, distance: 57.6
click at [132, 135] on div "Replied: Hi [PERSON_NAME], Thank you so much for your positive review! Regards,…" at bounding box center [327, 134] width 393 height 60
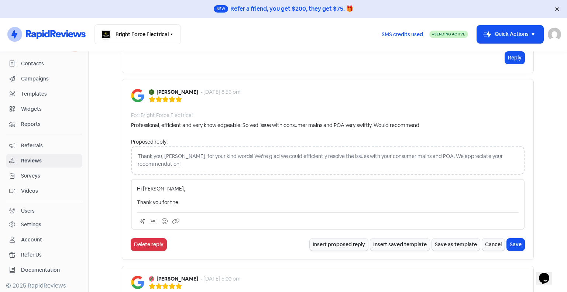
scroll to position [1484, 0]
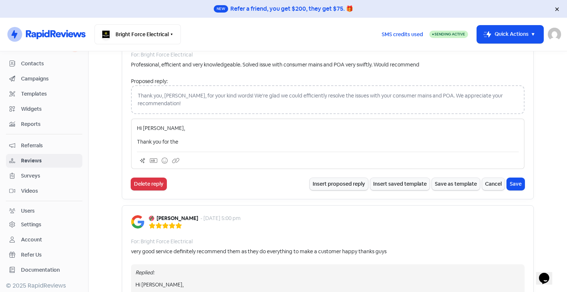
click at [223, 138] on p "Thank you for the" at bounding box center [328, 142] width 382 height 8
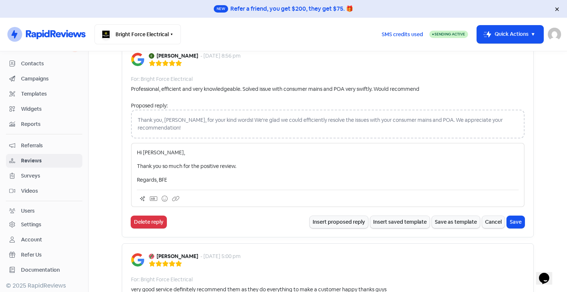
scroll to position [1447, 0]
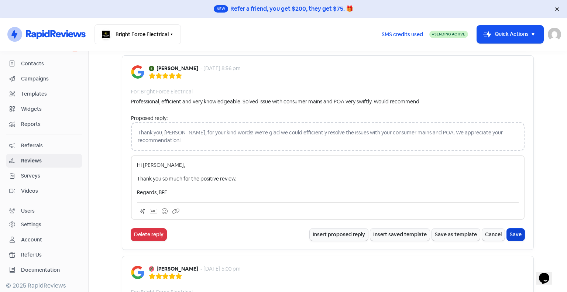
click at [513, 228] on button "Save" at bounding box center [516, 234] width 18 height 12
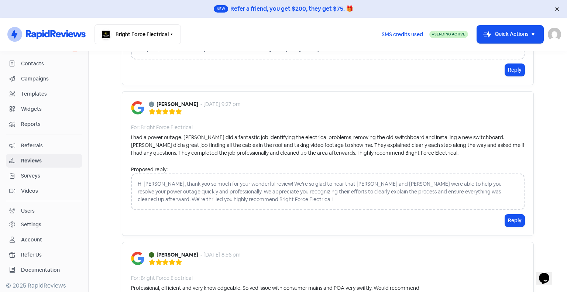
scroll to position [1258, 0]
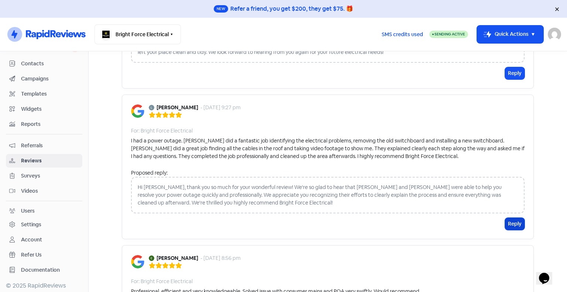
click at [515, 223] on button "Reply" at bounding box center [515, 224] width 20 height 12
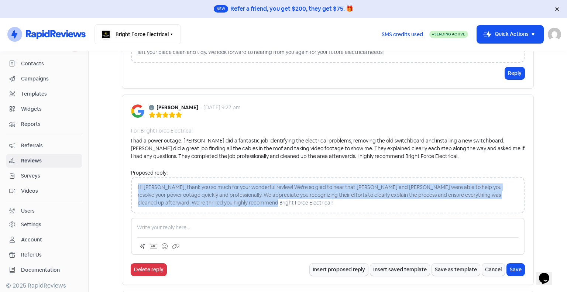
drag, startPoint x: 264, startPoint y: 203, endPoint x: 126, endPoint y: 180, distance: 139.8
click at [126, 180] on div "[PERSON_NAME] - [DATE] 9:27 pm For: Bright Force Electrical I had a power outag…" at bounding box center [328, 189] width 412 height 190
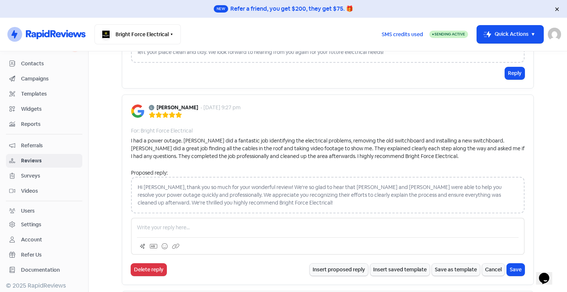
click at [177, 218] on div at bounding box center [327, 236] width 393 height 37
click at [177, 226] on p at bounding box center [328, 228] width 382 height 8
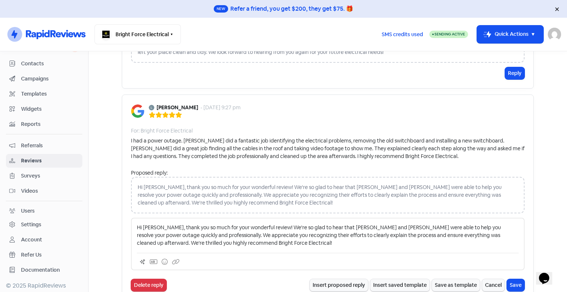
click at [156, 224] on p "Hi [PERSON_NAME], thank you so much for your wonderful review! We're so glad to…" at bounding box center [328, 235] width 382 height 23
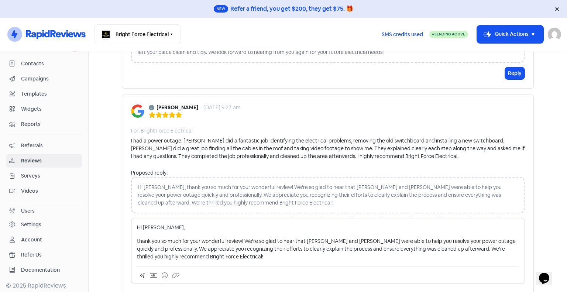
click at [137, 239] on p "thank you so much for your wonderful review! We're so glad to hear that [PERSON…" at bounding box center [328, 248] width 382 height 23
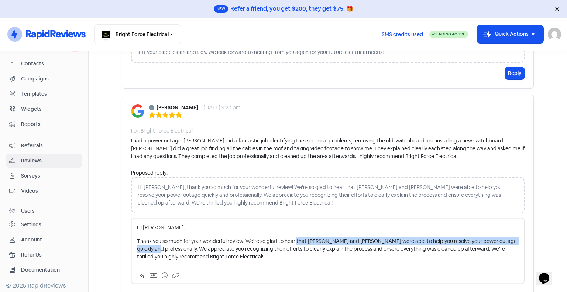
drag, startPoint x: 168, startPoint y: 245, endPoint x: 294, endPoint y: 231, distance: 126.9
click at [294, 231] on div "Hi [PERSON_NAME], Thank you so much for your wonderful review! We're so glad to…" at bounding box center [328, 242] width 382 height 37
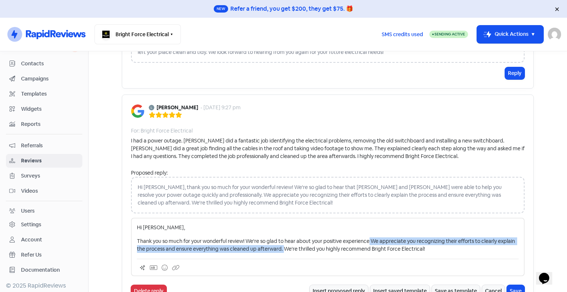
drag, startPoint x: 282, startPoint y: 247, endPoint x: 369, endPoint y: 232, distance: 87.6
click at [369, 232] on div "Hi [PERSON_NAME], Thank you so much for your wonderful review! We're so glad to…" at bounding box center [328, 238] width 382 height 29
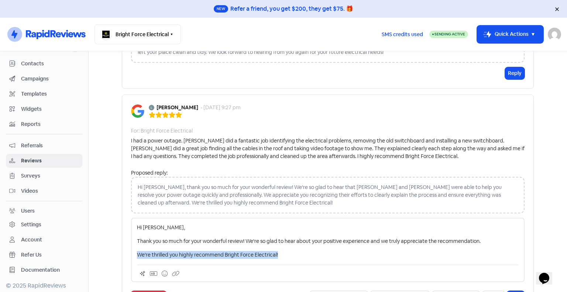
drag, startPoint x: 292, startPoint y: 255, endPoint x: 120, endPoint y: 254, distance: 172.7
click at [122, 254] on div "[PERSON_NAME] - [DATE] 9:27 pm For: Bright Force Electrical I had a power outag…" at bounding box center [328, 203] width 412 height 218
click at [275, 251] on p "Regards, BFE" at bounding box center [328, 255] width 382 height 8
click at [244, 237] on p "Thank you so much for your wonderful review! We're so glad to hear about your p…" at bounding box center [328, 241] width 382 height 8
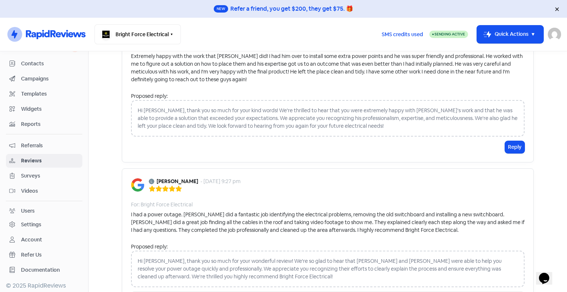
scroll to position [1295, 0]
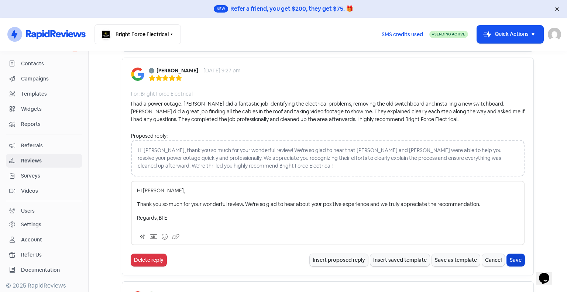
click at [519, 258] on button "Save" at bounding box center [516, 260] width 18 height 12
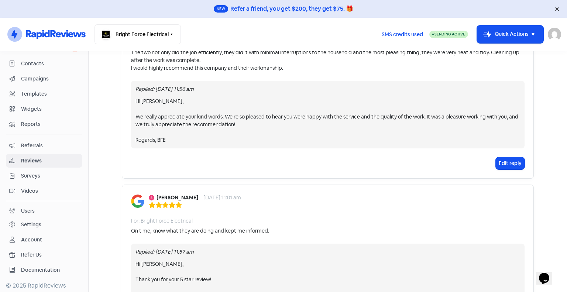
scroll to position [71, 0]
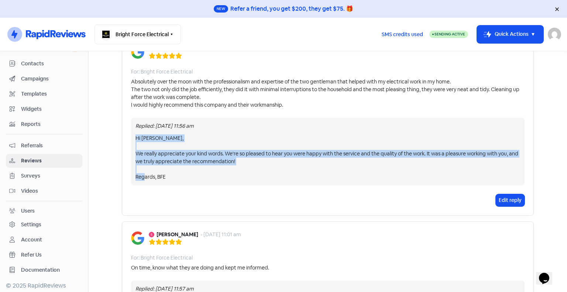
drag, startPoint x: 181, startPoint y: 177, endPoint x: 124, endPoint y: 135, distance: 71.1
click at [124, 135] on div "[PERSON_NAME] - [DATE] 5:05 pm For: Bright Force Electrical Absolutely over the…" at bounding box center [328, 125] width 412 height 180
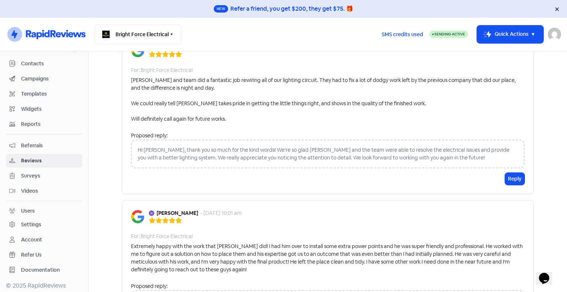
scroll to position [957, 0]
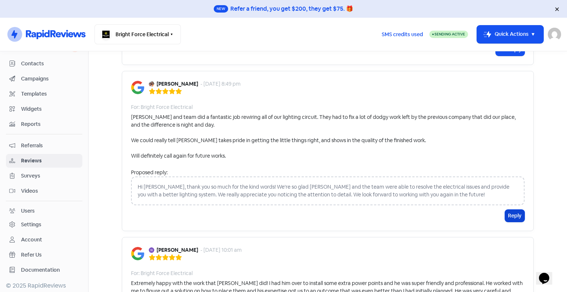
click at [515, 215] on button "Reply" at bounding box center [515, 216] width 20 height 12
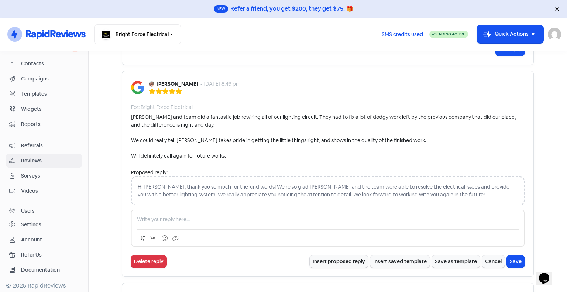
click at [165, 217] on p at bounding box center [328, 220] width 382 height 8
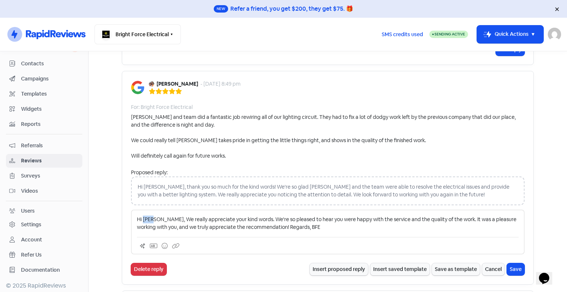
drag, startPoint x: 152, startPoint y: 214, endPoint x: 140, endPoint y: 208, distance: 14.0
click at [140, 210] on div "Hi [PERSON_NAME], We really appreciate your kind words. We're so pleased to hea…" at bounding box center [327, 232] width 393 height 45
click at [159, 217] on p "Hi [PERSON_NAME], We really appreciate your kind words. We're so pleased to hea…" at bounding box center [328, 224] width 382 height 16
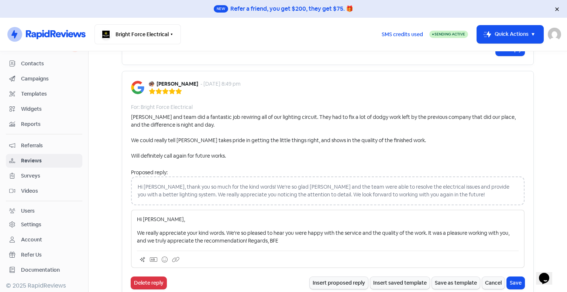
click at [252, 235] on p "We really appreciate your kind words. We're so pleased to hear you were happy w…" at bounding box center [328, 237] width 382 height 16
click at [334, 230] on p "We really appreciate your kind words. We're so pleased to hear you were happy w…" at bounding box center [328, 237] width 382 height 16
drag, startPoint x: 340, startPoint y: 229, endPoint x: 371, endPoint y: 231, distance: 31.1
click at [371, 231] on p "We really appreciate your kind words. We're so pleased to hear you were happy w…" at bounding box center [328, 237] width 382 height 16
click at [364, 239] on p "We really appreciate your kind words. We're so pleased to hear you were happy w…" at bounding box center [328, 237] width 382 height 16
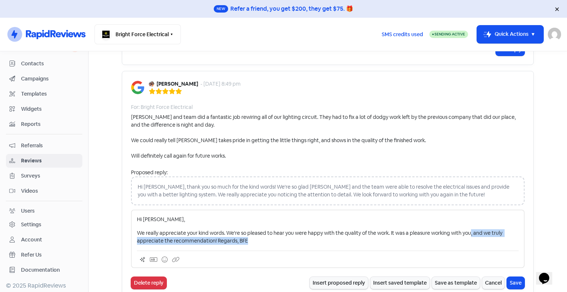
drag, startPoint x: 251, startPoint y: 242, endPoint x: 469, endPoint y: 227, distance: 218.6
click at [469, 229] on p "We really appreciate your kind words. We're so pleased to hear you were happy w…" at bounding box center [328, 237] width 382 height 16
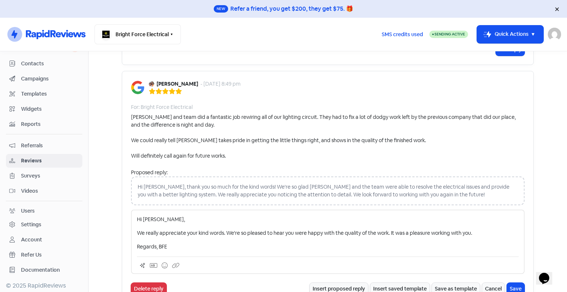
click at [225, 229] on p "We really appreciate your kind words. We're so pleased to hear you were happy w…" at bounding box center [328, 233] width 382 height 8
click at [220, 243] on p "Regards, BFE" at bounding box center [328, 247] width 382 height 8
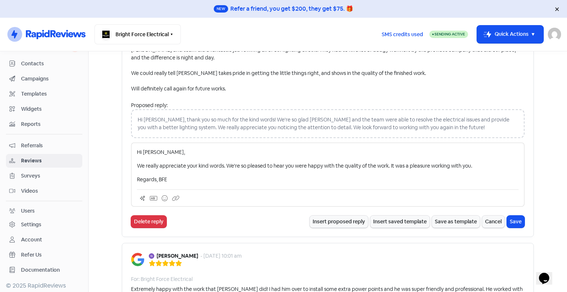
scroll to position [1031, 0]
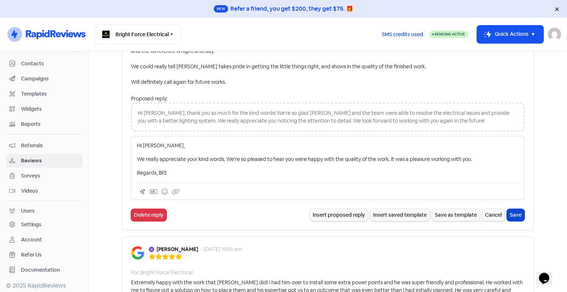
click at [514, 211] on button "Save" at bounding box center [516, 215] width 18 height 12
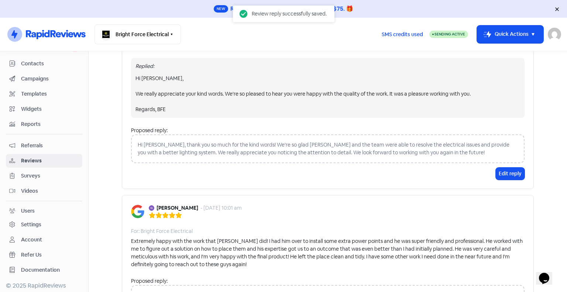
scroll to position [1178, 0]
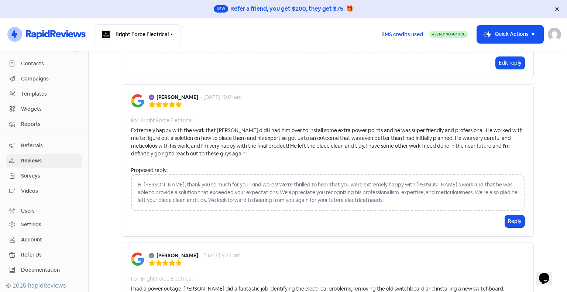
click at [204, 193] on div "Hi [PERSON_NAME], thank you so much for your kind words! We're thrilled to hear…" at bounding box center [327, 192] width 393 height 37
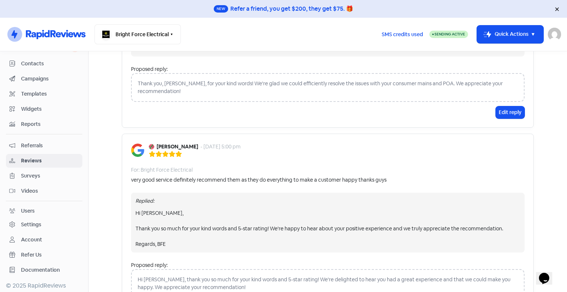
scroll to position [1764, 0]
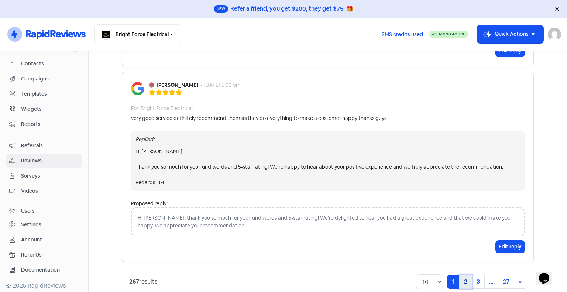
click at [461, 275] on link "2" at bounding box center [465, 282] width 13 height 14
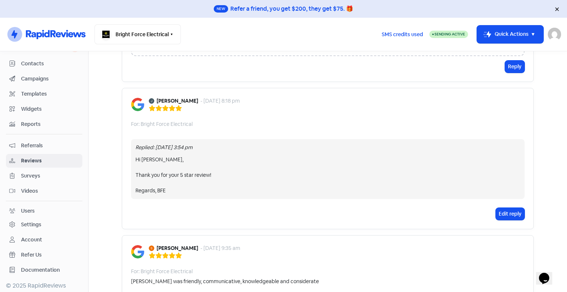
scroll to position [1221, 0]
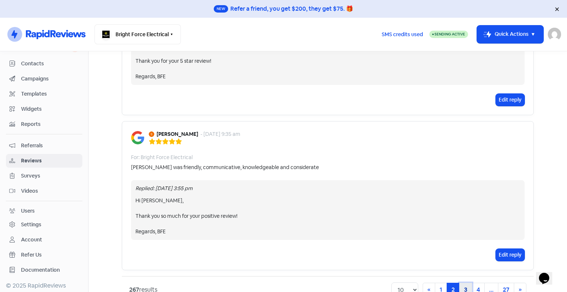
click at [464, 283] on link "3" at bounding box center [465, 290] width 13 height 14
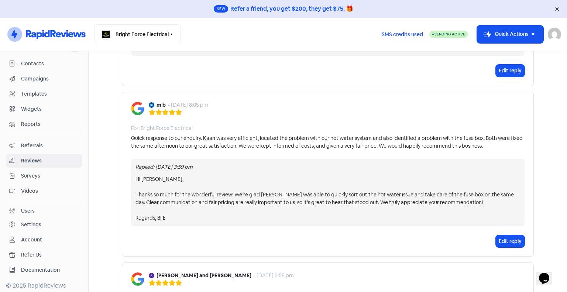
scroll to position [59, 0]
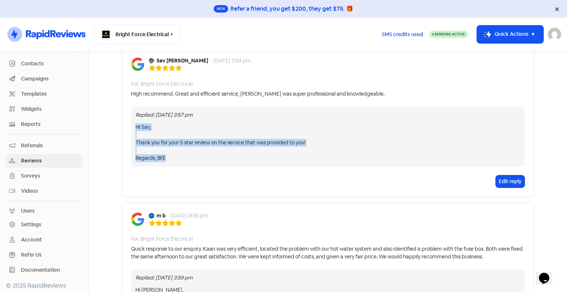
drag, startPoint x: 196, startPoint y: 156, endPoint x: 124, endPoint y: 128, distance: 76.7
click at [124, 128] on div "Sav [PERSON_NAME] - [DATE] 3:34 pm For: Bright Force Electrical High recommend.…" at bounding box center [328, 122] width 412 height 149
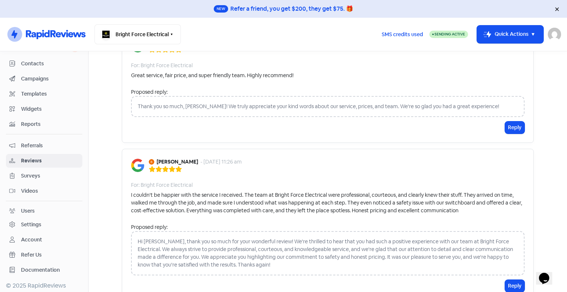
scroll to position [1440, 0]
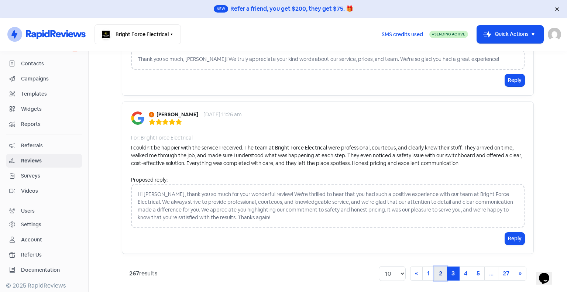
click at [437, 272] on link "2" at bounding box center [440, 273] width 13 height 14
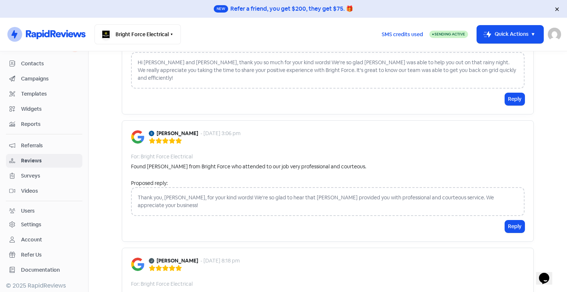
scroll to position [934, 0]
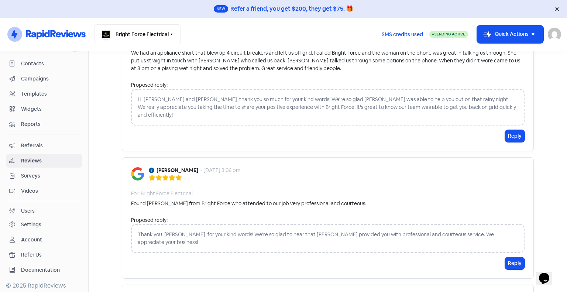
click at [148, 224] on div "Thank you, [PERSON_NAME], for your kind words! We're so glad to hear that [PERS…" at bounding box center [327, 238] width 393 height 29
drag, startPoint x: 148, startPoint y: 206, endPoint x: 353, endPoint y: 137, distance: 216.7
click at [353, 157] on div "[PERSON_NAME] - [DATE] 3:06 pm For: Bright Force Electrical Found [PERSON_NAME]…" at bounding box center [328, 217] width 412 height 121
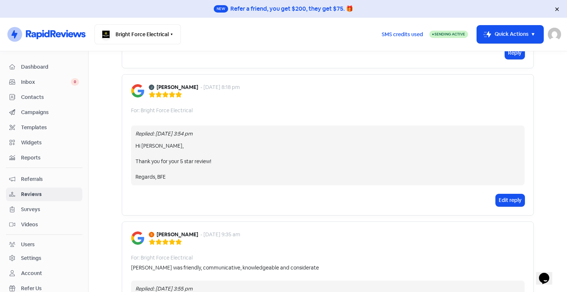
scroll to position [1229, 0]
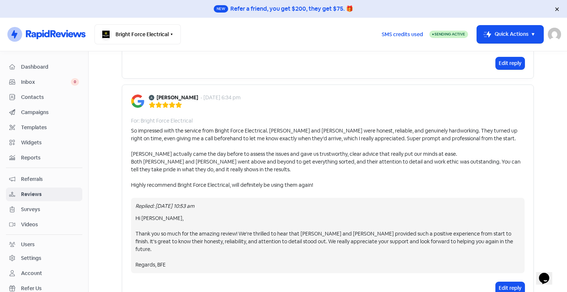
scroll to position [1275, 0]
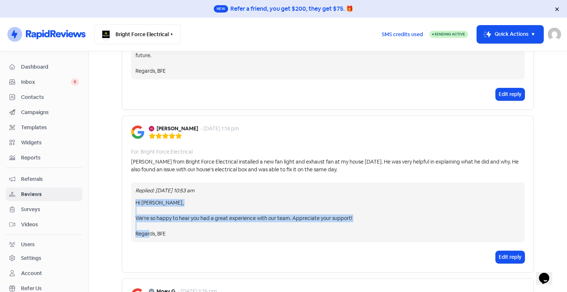
drag, startPoint x: 169, startPoint y: 225, endPoint x: 125, endPoint y: 190, distance: 56.2
click at [125, 190] on div "[PERSON_NAME] - [DATE] 1:14 pm For: Bright Force Electrical [PERSON_NAME] from …" at bounding box center [328, 194] width 412 height 157
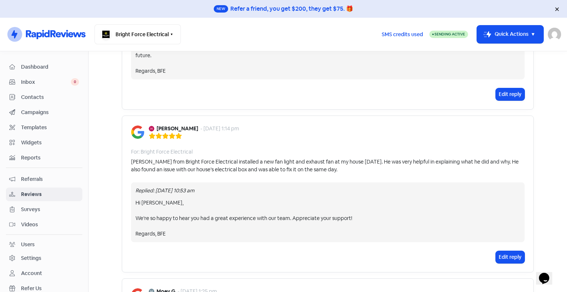
click at [305, 170] on div "[PERSON_NAME] - [DATE] 1:14 pm For: Bright Force Electrical [PERSON_NAME] from …" at bounding box center [328, 194] width 412 height 157
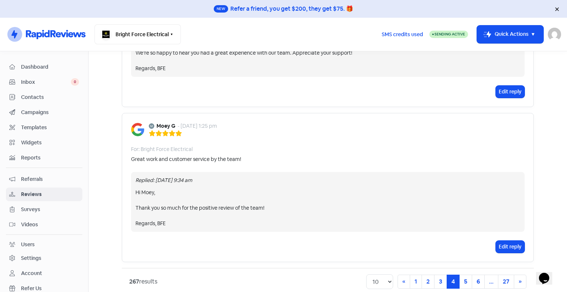
scroll to position [1442, 0]
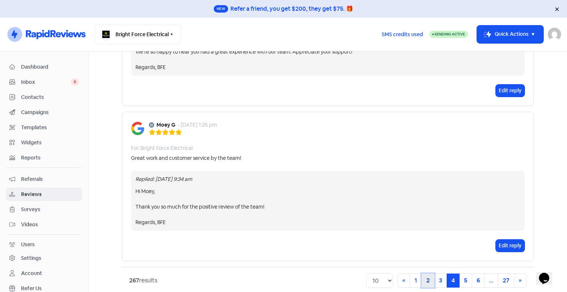
click at [424, 273] on link "2" at bounding box center [427, 280] width 13 height 14
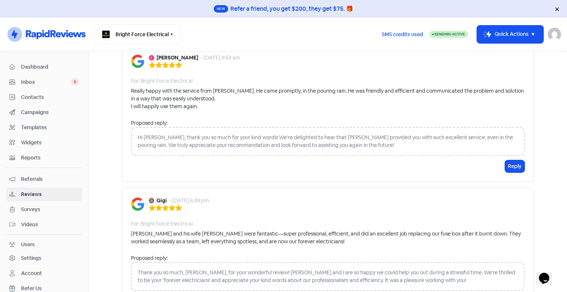
scroll to position [602, 0]
click at [223, 137] on div "Hi [PERSON_NAME], thank you so much for your kind words! We're delighted to hea…" at bounding box center [327, 141] width 393 height 29
drag, startPoint x: 172, startPoint y: 137, endPoint x: 316, endPoint y: 155, distance: 145.3
click at [316, 155] on div "Proposed reply: Hi [PERSON_NAME], thank you so much for your kind words! We're …" at bounding box center [327, 140] width 393 height 41
click at [513, 166] on button "Reply" at bounding box center [515, 167] width 20 height 12
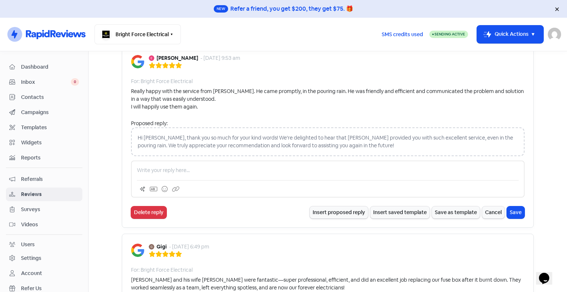
click at [181, 166] on p at bounding box center [328, 170] width 382 height 8
drag, startPoint x: 155, startPoint y: 167, endPoint x: 141, endPoint y: 162, distance: 14.9
click at [141, 162] on div "Hi [PERSON_NAME], We’re so happy to hear you had a great experience with our te…" at bounding box center [327, 179] width 393 height 37
drag, startPoint x: 307, startPoint y: 167, endPoint x: 286, endPoint y: 168, distance: 21.1
click at [286, 168] on p "Hi [PERSON_NAME], We’re so happy to hear you had a great experience with our te…" at bounding box center [328, 170] width 382 height 8
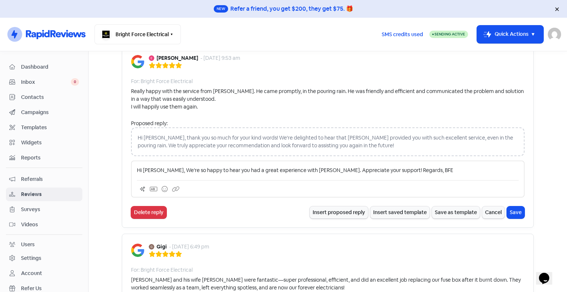
click at [303, 168] on p "Hi [PERSON_NAME], We’re so happy to hear you had a great experience with [PERSO…" at bounding box center [328, 170] width 382 height 8
click at [364, 168] on p "Hi [PERSON_NAME], We’re so happy to hear you had a great experience with [PERSO…" at bounding box center [328, 170] width 382 height 8
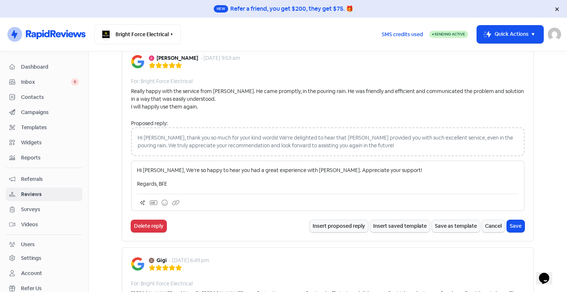
click at [155, 166] on p "Hi [PERSON_NAME], We’re so happy to hear you had a great experience with [PERSO…" at bounding box center [328, 170] width 382 height 8
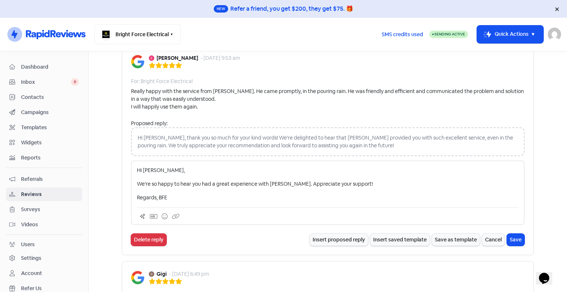
click at [204, 194] on p "Regards, BFE" at bounding box center [328, 198] width 382 height 8
click at [337, 185] on p "We’re so happy to hear you had a great experience with [PERSON_NAME]. Appreciat…" at bounding box center [328, 184] width 382 height 8
click at [352, 180] on p "We’re so happy to hear you had a great experience with [PERSON_NAME]. Appreciat…" at bounding box center [328, 184] width 382 height 8
drag, startPoint x: 353, startPoint y: 182, endPoint x: 324, endPoint y: 176, distance: 29.5
click at [324, 176] on div "Hi [PERSON_NAME], We’re so happy to hear you had a great experience with [PERSO…" at bounding box center [328, 183] width 382 height 35
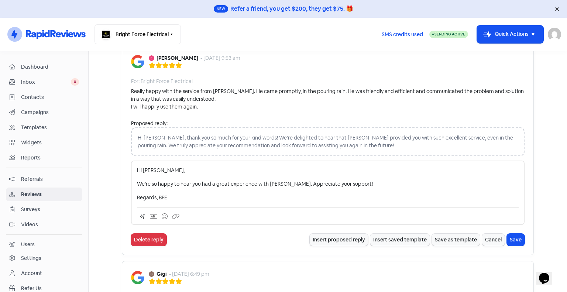
click at [351, 189] on div "Hi [PERSON_NAME], We’re so happy to hear you had a great experience with [PERSO…" at bounding box center [328, 183] width 382 height 35
drag, startPoint x: 365, startPoint y: 178, endPoint x: 356, endPoint y: 179, distance: 9.7
click at [356, 180] on p "We’re so happy to hear you had a great experience with [PERSON_NAME]. Appreciat…" at bounding box center [328, 184] width 382 height 8
drag, startPoint x: 348, startPoint y: 181, endPoint x: 323, endPoint y: 181, distance: 25.1
click at [323, 181] on p "We’re so happy to hear you had a great experience with [PERSON_NAME]. Appreciat…" at bounding box center [328, 184] width 382 height 8
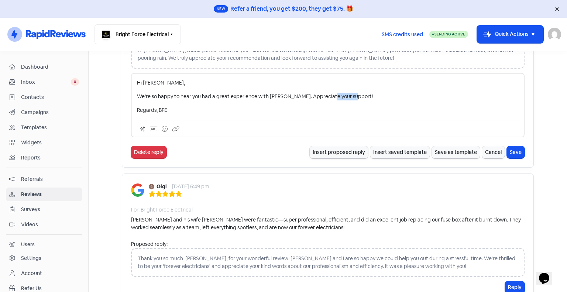
scroll to position [639, 0]
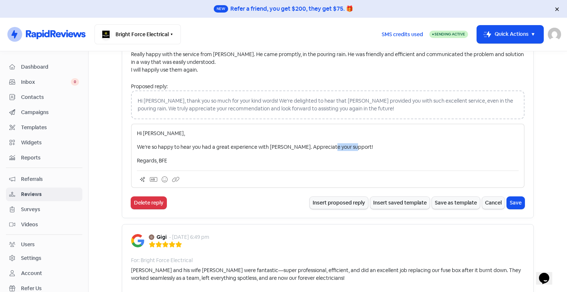
click at [349, 145] on p "We’re so happy to hear you had a great experience with [PERSON_NAME]. Appreciat…" at bounding box center [328, 147] width 382 height 8
drag, startPoint x: 351, startPoint y: 148, endPoint x: 323, endPoint y: 144, distance: 29.1
click at [323, 144] on p "We’re so happy to hear you had a great experience with [PERSON_NAME]. Appreciat…" at bounding box center [328, 147] width 382 height 8
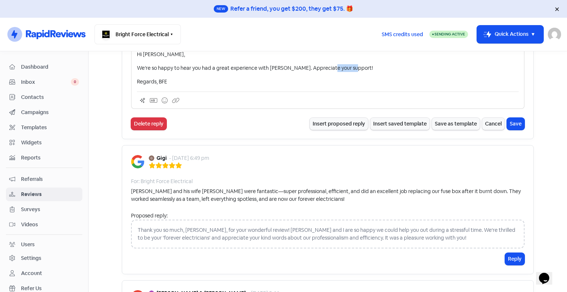
scroll to position [676, 0]
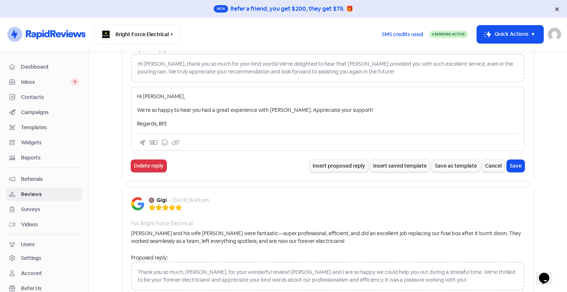
click at [285, 106] on p "We’re so happy to hear you had a great experience with [PERSON_NAME]. Appreciat…" at bounding box center [328, 110] width 382 height 8
click at [296, 107] on p "We’re so happy to hear you had a great experience with [PERSON_NAME]. We Apprec…" at bounding box center [328, 110] width 382 height 8
drag, startPoint x: 366, startPoint y: 109, endPoint x: 322, endPoint y: 103, distance: 44.7
click at [321, 106] on p "We’re so happy to hear you had a great experience with [PERSON_NAME]. We apprec…" at bounding box center [328, 110] width 382 height 8
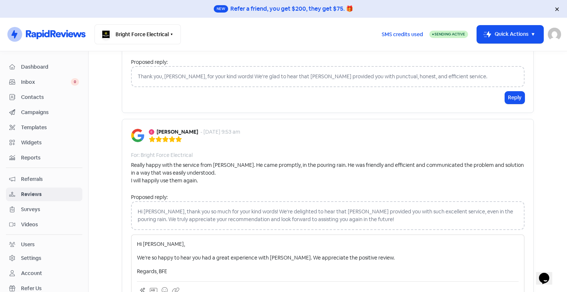
scroll to position [565, 0]
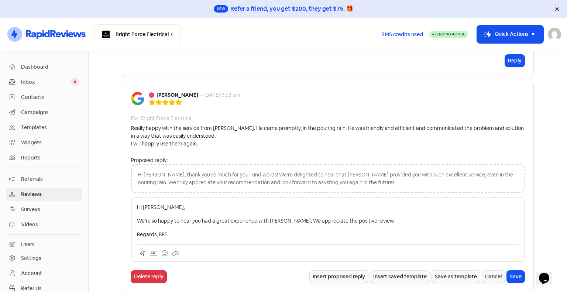
click at [434, 214] on div "Hi [PERSON_NAME], We’re so happy to hear you had a great experience with [PERSO…" at bounding box center [328, 220] width 382 height 35
click at [519, 274] on button "Save" at bounding box center [516, 277] width 18 height 12
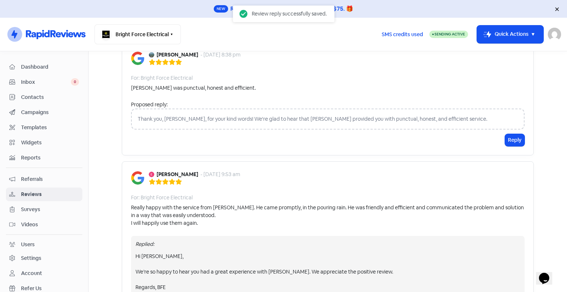
scroll to position [454, 0]
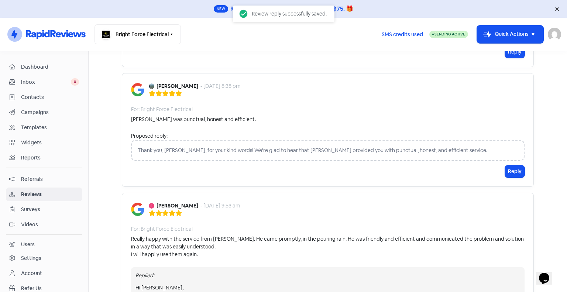
click at [216, 155] on div "Thank you, [PERSON_NAME], for your kind words! We're glad to hear that [PERSON_…" at bounding box center [327, 150] width 393 height 21
click at [216, 151] on div "Thank you, [PERSON_NAME], for your kind words! We're glad to hear that [PERSON_…" at bounding box center [327, 150] width 393 height 21
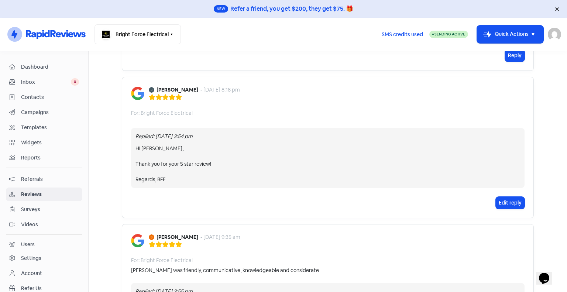
scroll to position [1261, 0]
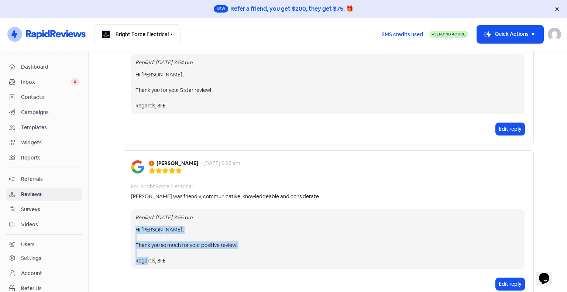
drag, startPoint x: 183, startPoint y: 251, endPoint x: 127, endPoint y: 215, distance: 67.1
click at [127, 215] on div "[PERSON_NAME] - [DATE] 9:35 am For: Bright Force Electrical [PERSON_NAME] was f…" at bounding box center [328, 224] width 412 height 149
click at [291, 165] on div "[PERSON_NAME] - [DATE] 9:35 am For: Bright Force Electrical [PERSON_NAME] was f…" at bounding box center [328, 224] width 412 height 149
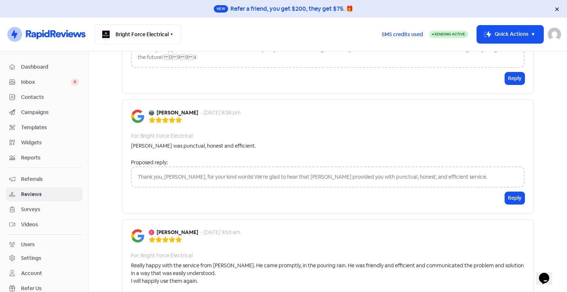
scroll to position [443, 0]
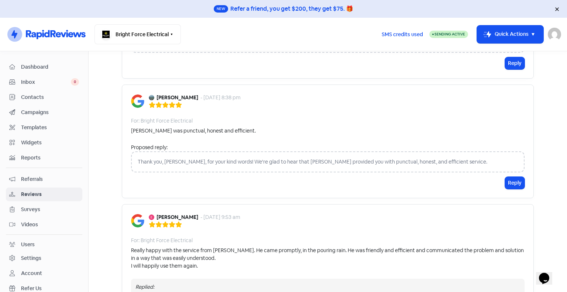
click at [223, 160] on div "Thank you, [PERSON_NAME], for your kind words! We're glad to hear that [PERSON_…" at bounding box center [327, 161] width 393 height 21
click at [509, 182] on button "Reply" at bounding box center [515, 183] width 20 height 12
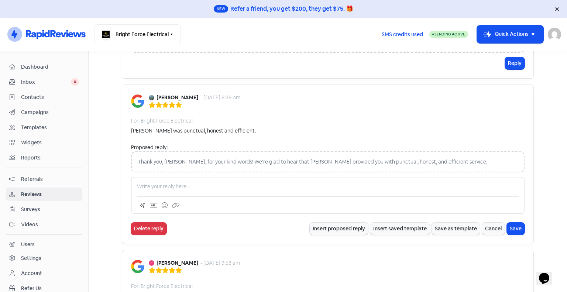
click at [177, 186] on p at bounding box center [328, 187] width 382 height 8
drag, startPoint x: 154, startPoint y: 184, endPoint x: 141, endPoint y: 180, distance: 14.0
click at [141, 180] on div "Hi [PERSON_NAME], Thank you so much for your positive review! Regards, BFE" at bounding box center [327, 195] width 393 height 37
click at [260, 186] on p "Hi [PERSON_NAME], Thank you so much for your positive review! Regards, BFE" at bounding box center [328, 187] width 382 height 8
click at [155, 184] on p "Hi [PERSON_NAME], Thank you so much for your positive review! Regards, BFE" at bounding box center [328, 187] width 382 height 8
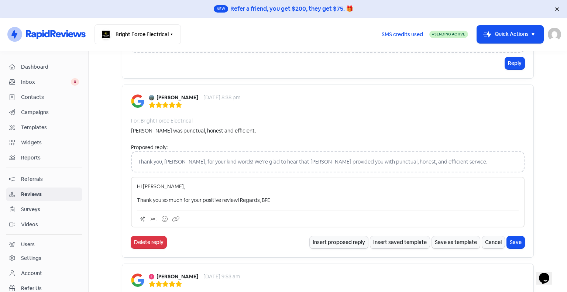
click at [239, 197] on p "Thank you so much for your positive review! Regards, BFE" at bounding box center [328, 200] width 382 height 8
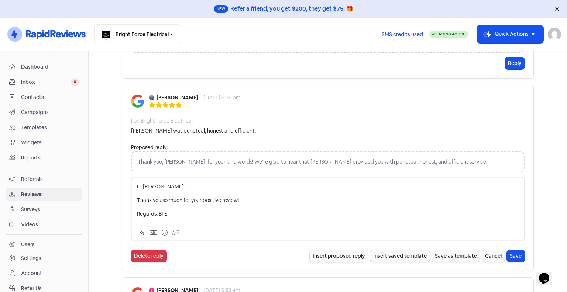
click at [137, 199] on p "Thank you so much for your positive review!" at bounding box center [328, 200] width 382 height 8
click at [137, 197] on p "Thank you so much for your positive review!" at bounding box center [328, 200] width 382 height 8
click at [260, 200] on p "Thank you so much for your positive review!" at bounding box center [328, 200] width 382 height 8
click at [515, 256] on button "Save" at bounding box center [516, 256] width 18 height 12
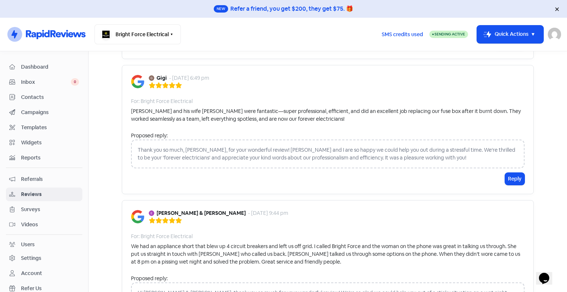
scroll to position [849, 0]
